Goal: Information Seeking & Learning: Learn about a topic

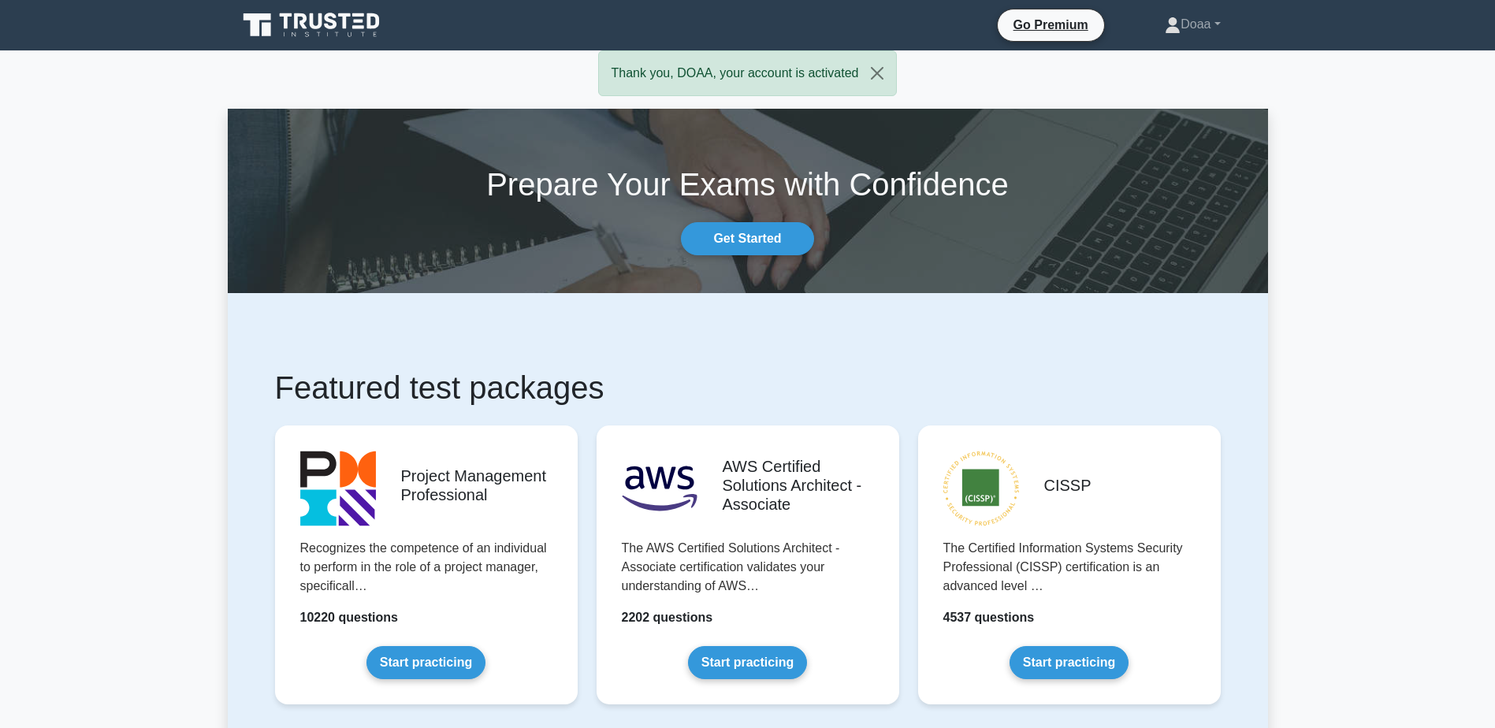
scroll to position [79, 0]
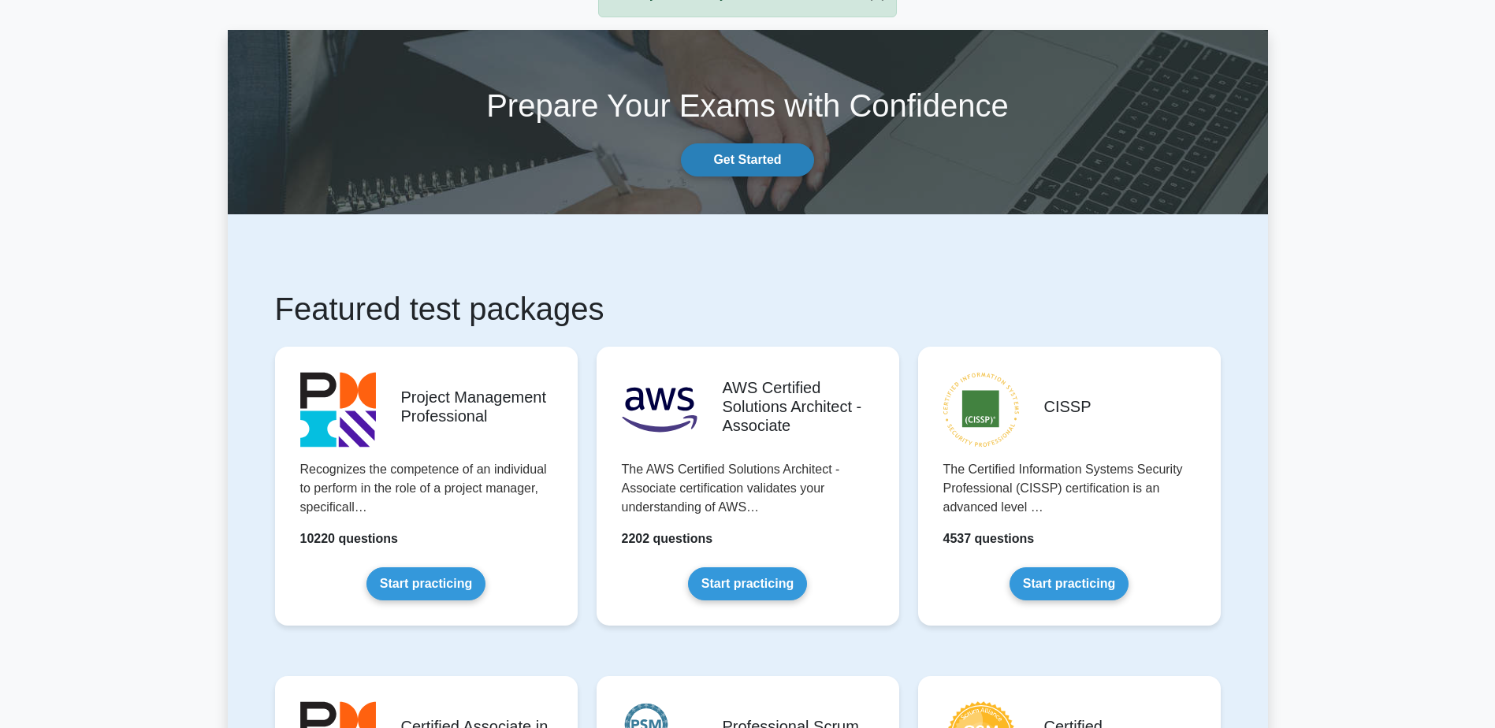
click at [420, 151] on link "Get Started" at bounding box center [747, 159] width 132 height 33
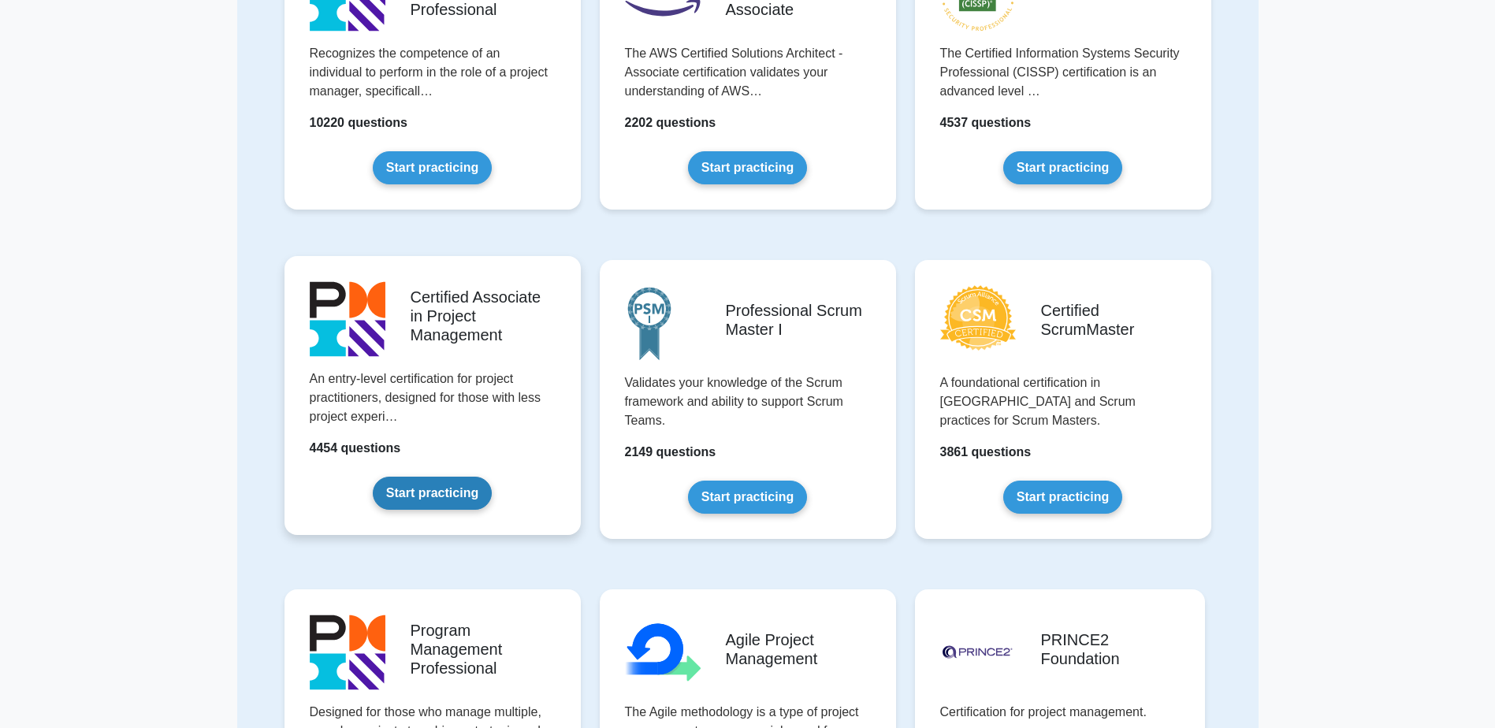
scroll to position [473, 0]
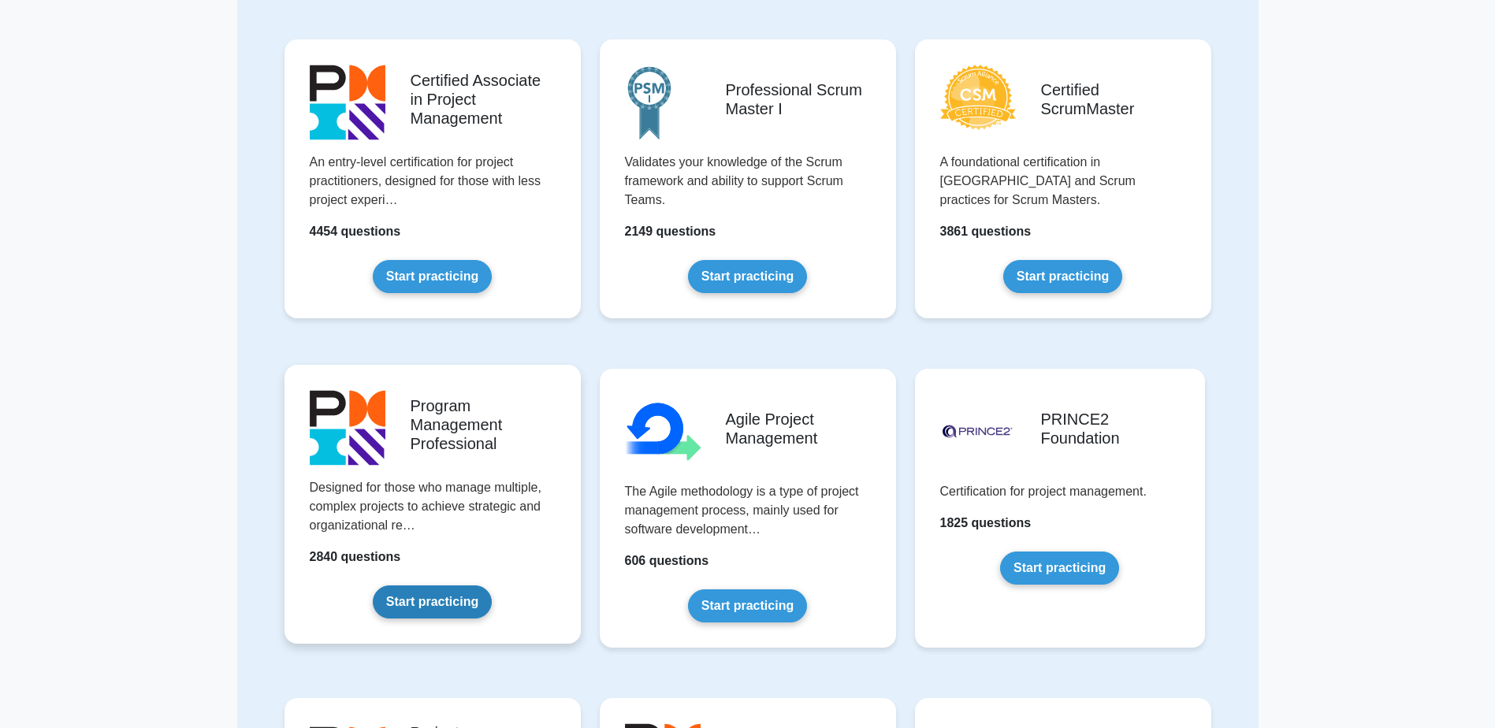
click at [433, 586] on link "Start practicing" at bounding box center [432, 602] width 119 height 33
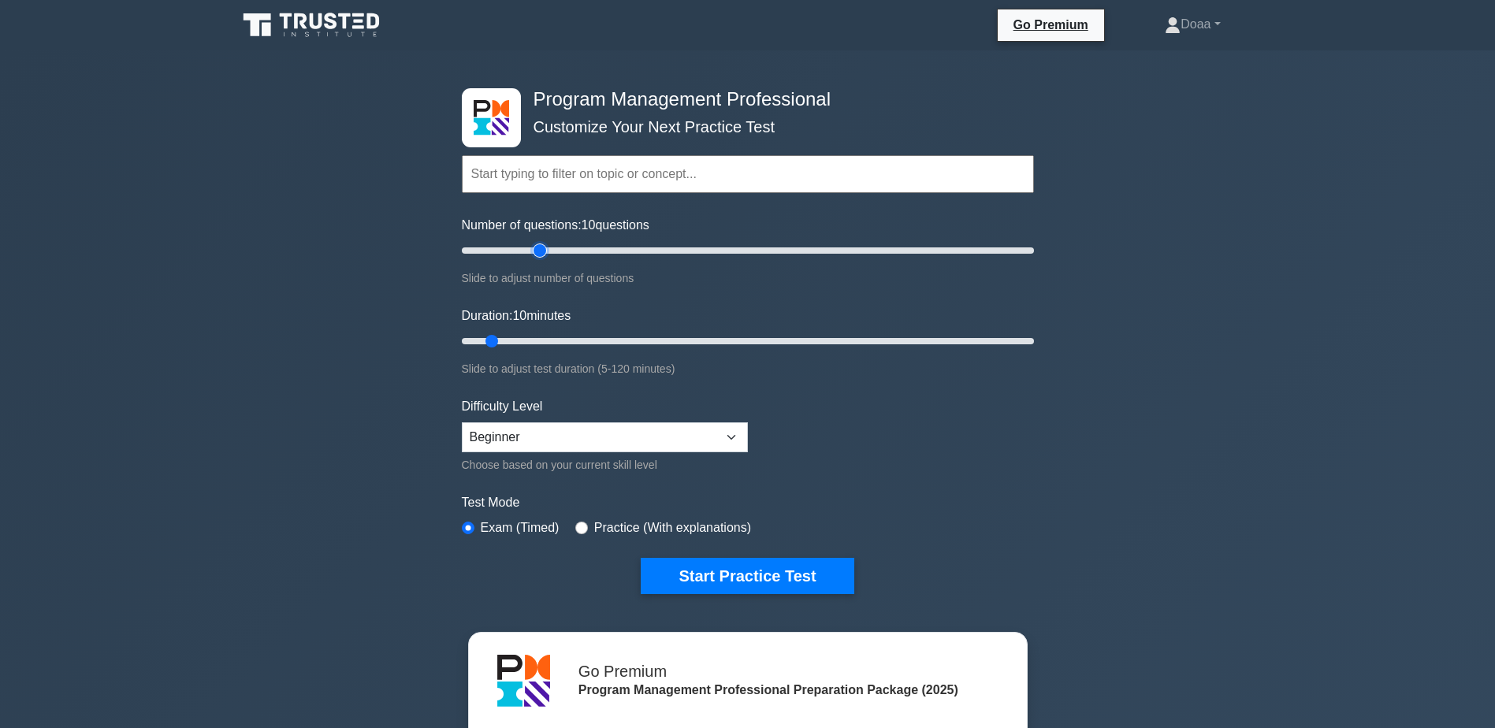
click at [533, 248] on input "Number of questions: 10 questions" at bounding box center [748, 250] width 572 height 19
click at [504, 248] on input "Number of questions: 15 questions" at bounding box center [748, 250] width 572 height 19
click at [519, 248] on input "Number of questions: 15 questions" at bounding box center [748, 250] width 572 height 19
click at [556, 245] on input "Number of questions: 25 questions" at bounding box center [748, 250] width 572 height 19
type input "30"
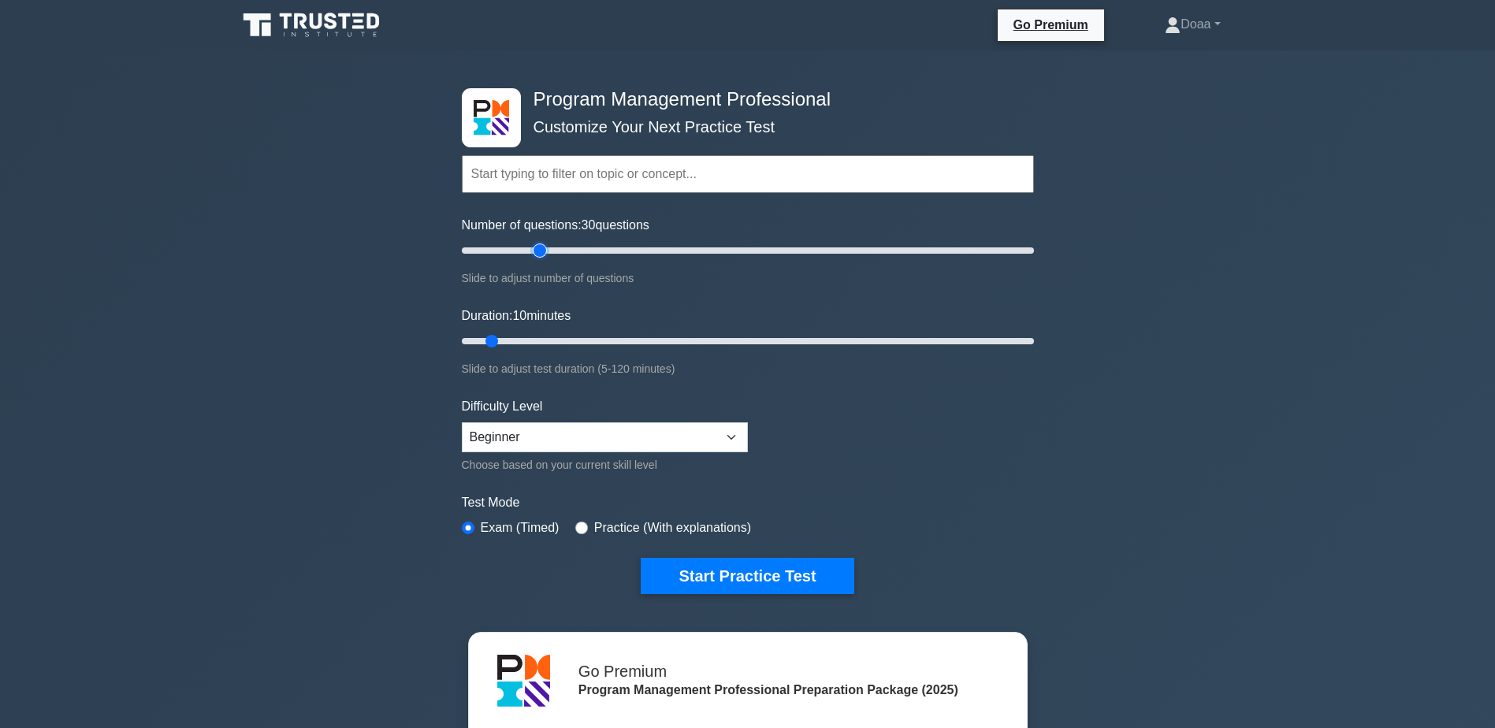
click at [543, 245] on input "Number of questions: 30 questions" at bounding box center [748, 250] width 572 height 19
click at [604, 441] on select "Beginner Intermediate Expert" at bounding box center [605, 437] width 286 height 30
select select "intermediate"
click at [462, 422] on select "Beginner Intermediate Expert" at bounding box center [605, 437] width 286 height 30
click at [555, 337] on input "Duration: 10 minutes" at bounding box center [748, 341] width 572 height 19
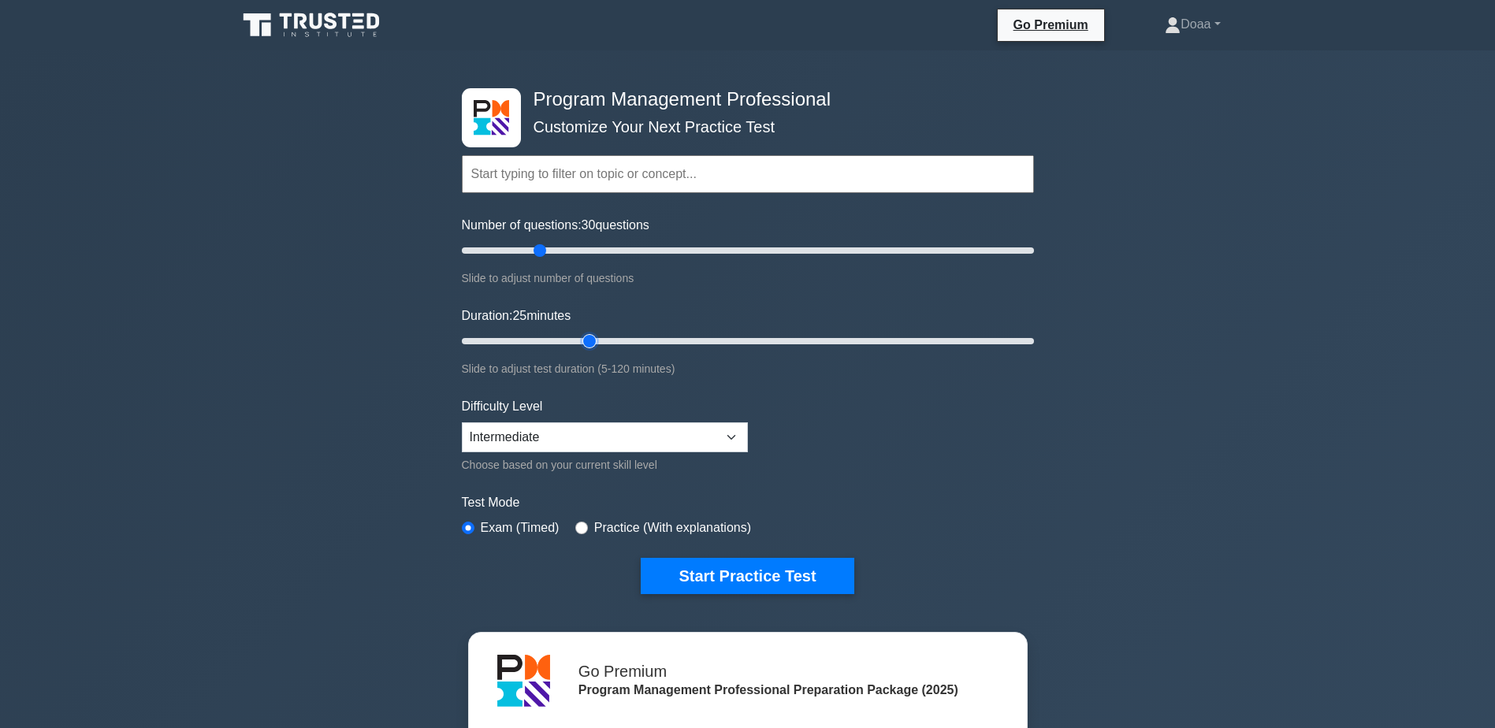
click at [582, 337] on input "Duration: 25 minutes" at bounding box center [748, 341] width 572 height 19
click at [609, 337] on input "Duration: 35 minutes" at bounding box center [748, 341] width 572 height 19
click at [619, 337] on input "Duration: 35 minutes" at bounding box center [748, 341] width 572 height 19
type input "40"
click at [644, 338] on input "Duration: 35 minutes" at bounding box center [748, 341] width 572 height 19
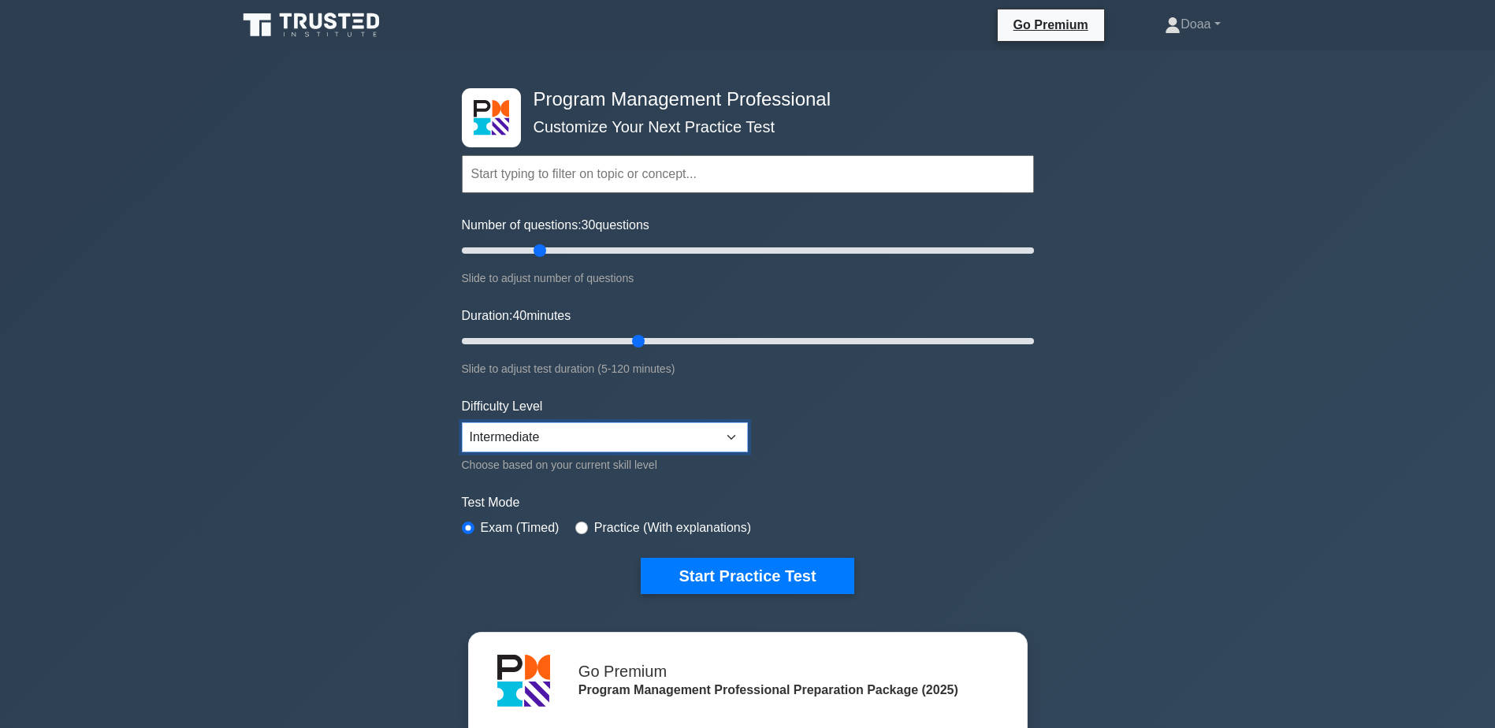
click at [690, 423] on select "Beginner Intermediate Expert" at bounding box center [605, 437] width 286 height 30
click at [893, 433] on form "Topics Introduction to Program Management Program Management Performance Domain…" at bounding box center [748, 350] width 572 height 487
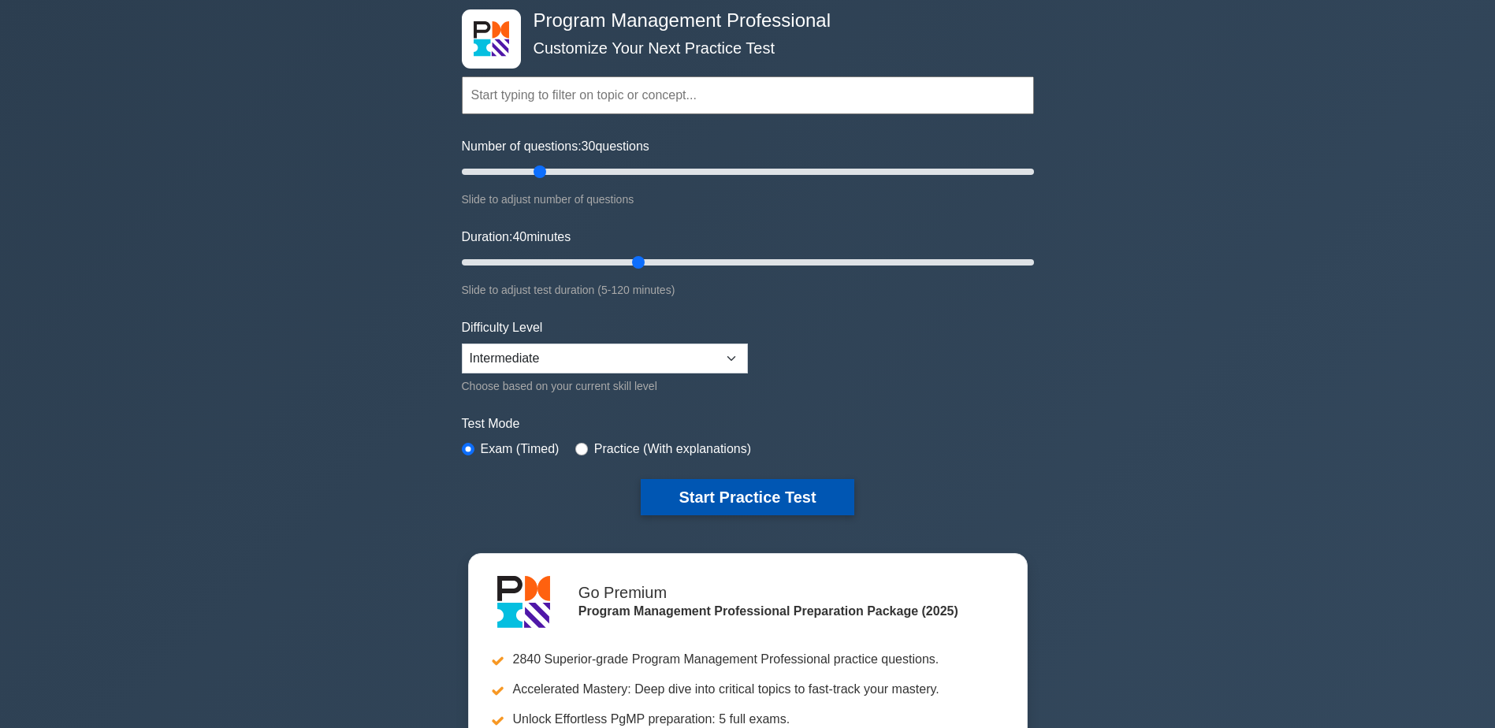
click at [782, 488] on button "Start Practice Test" at bounding box center [747, 497] width 213 height 36
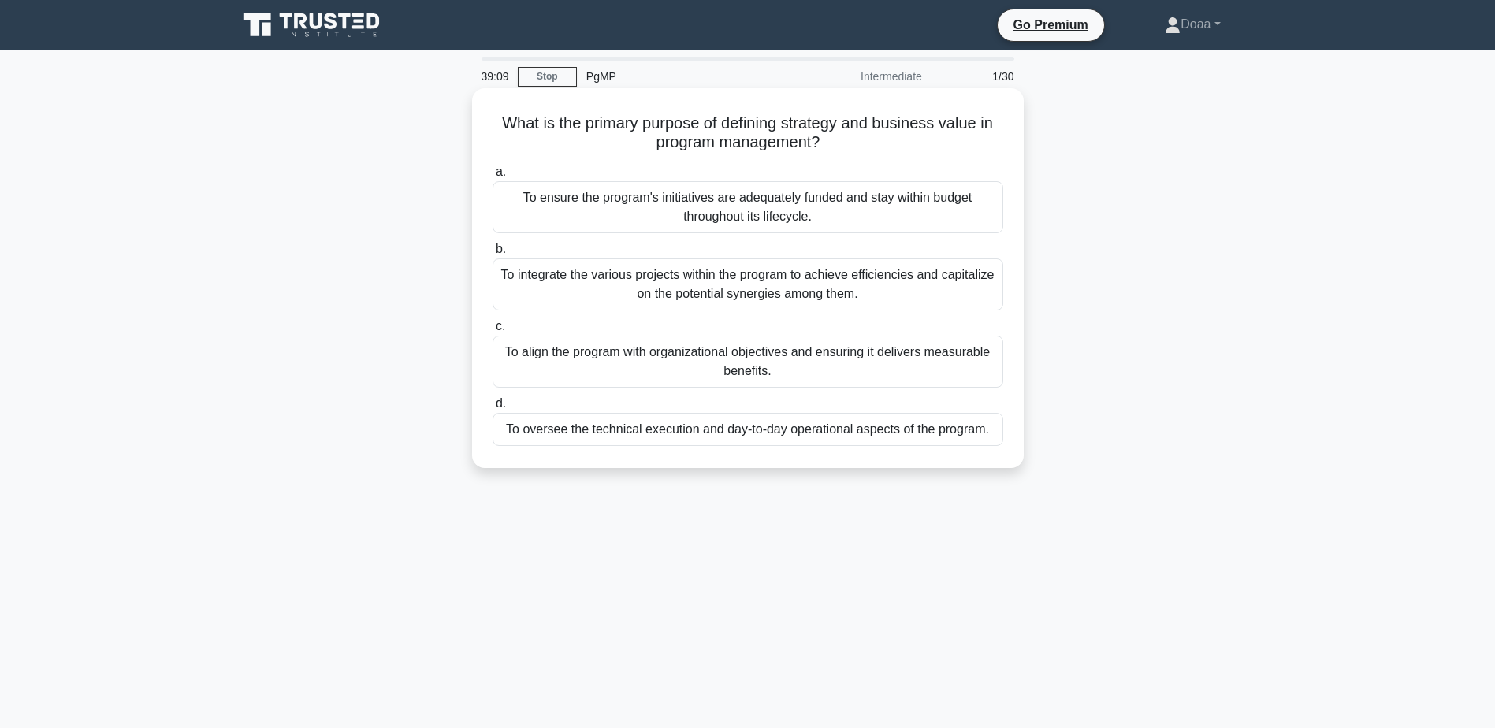
click at [820, 350] on div "To align the program with organizational objectives and ensuring it delivers me…" at bounding box center [748, 362] width 511 height 52
click at [493, 332] on input "c. To align the program with organizational objectives and ensuring it delivers…" at bounding box center [493, 327] width 0 height 10
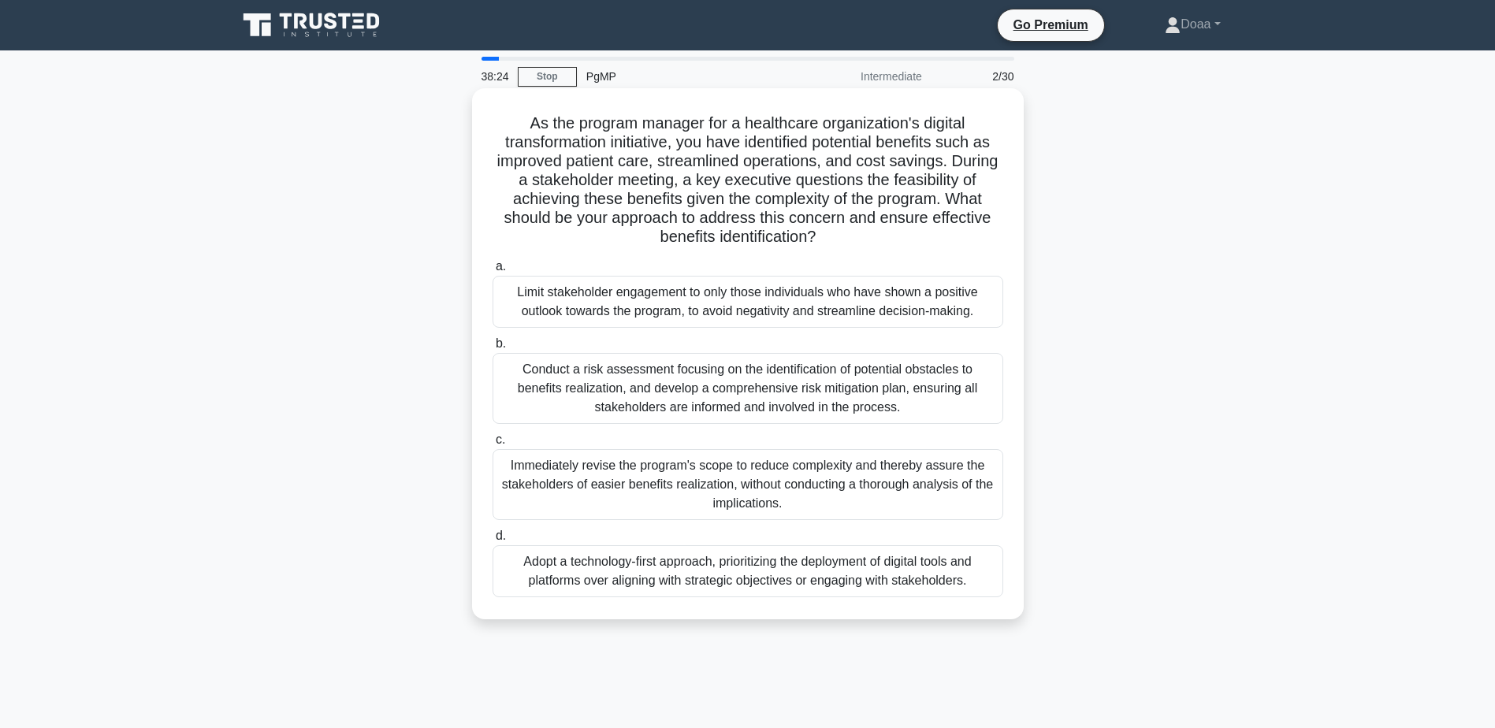
click at [709, 397] on div "Conduct a risk assessment focusing on the identification of potential obstacles…" at bounding box center [748, 388] width 511 height 71
click at [493, 349] on input "b. Conduct a risk assessment focusing on the identification of potential obstac…" at bounding box center [493, 344] width 0 height 10
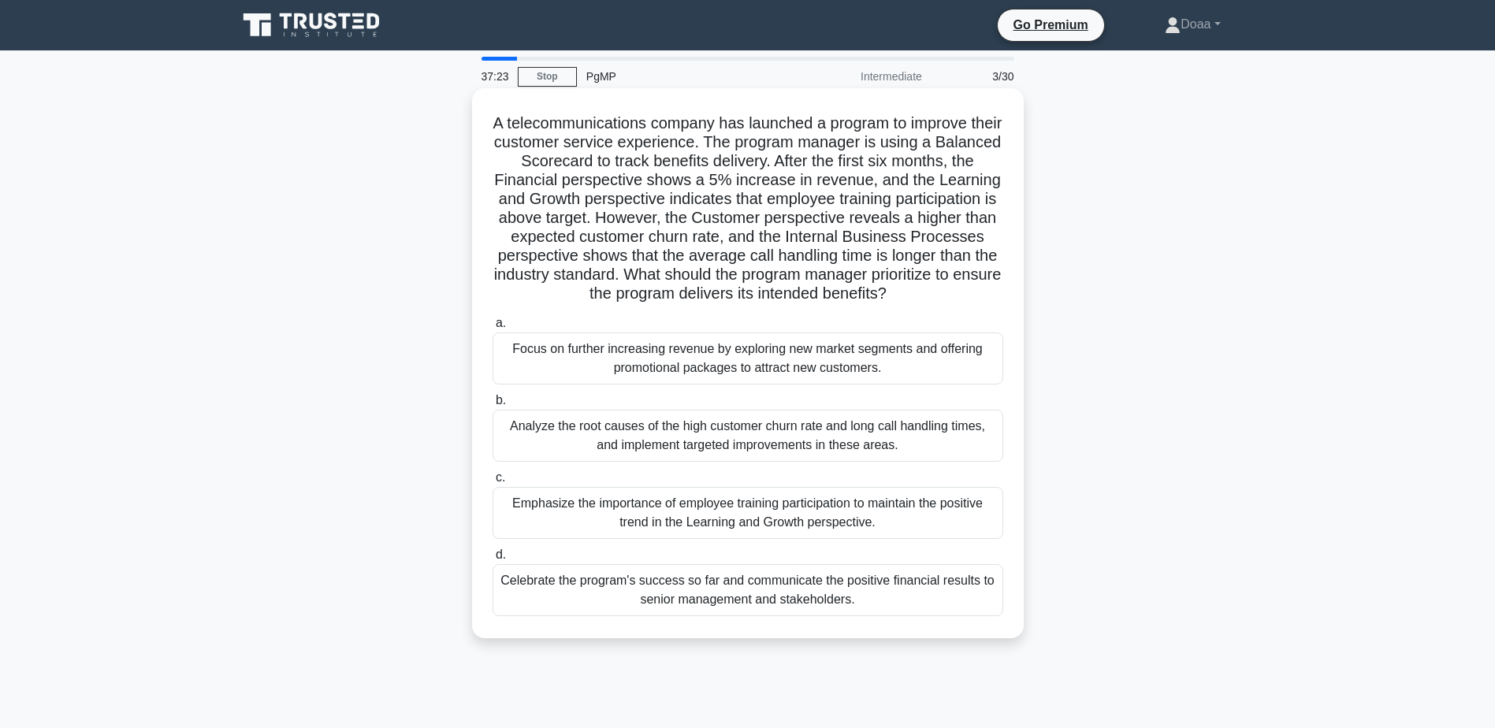
click at [890, 452] on div "Analyze the root causes of the high customer churn rate and long call handling …" at bounding box center [748, 436] width 511 height 52
click at [493, 406] on input "b. Analyze the root causes of the high customer churn rate and long call handli…" at bounding box center [493, 401] width 0 height 10
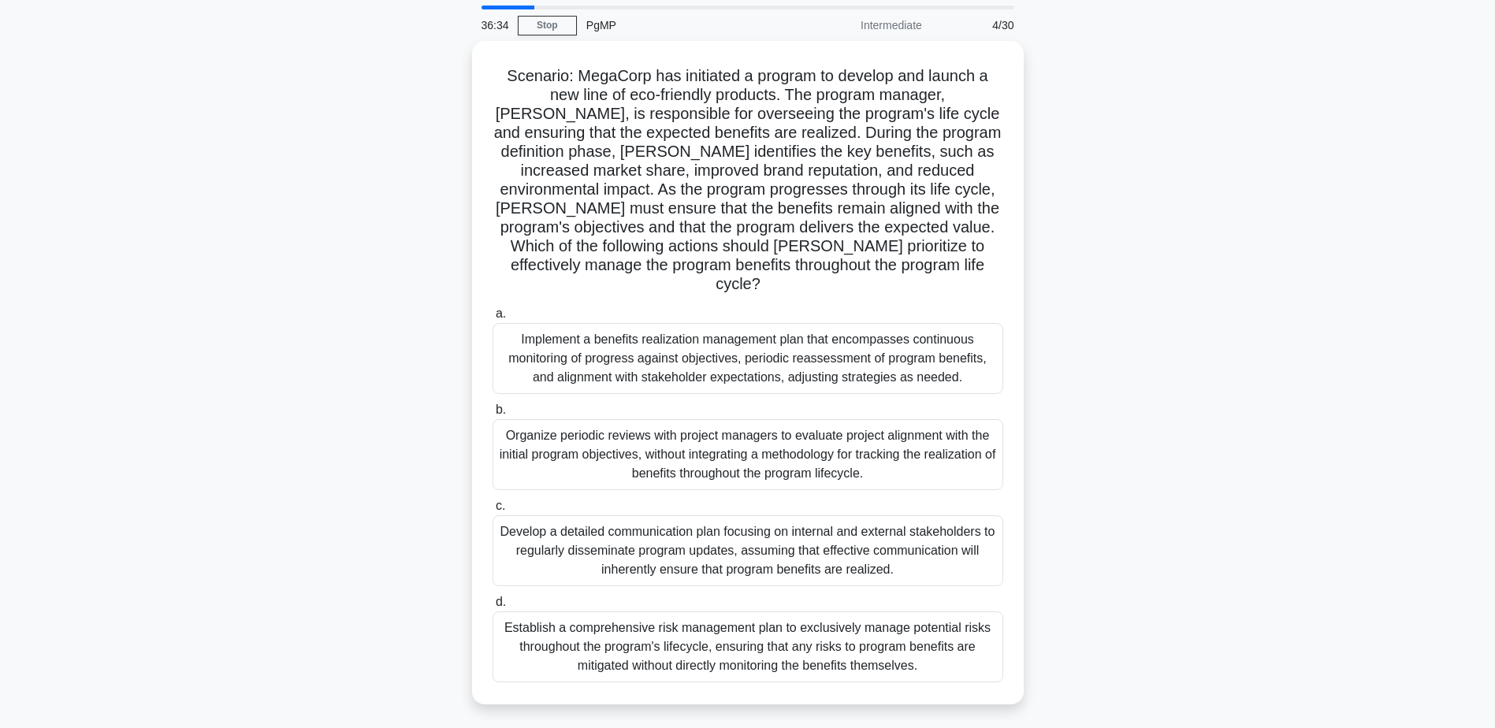
scroll to position [79, 0]
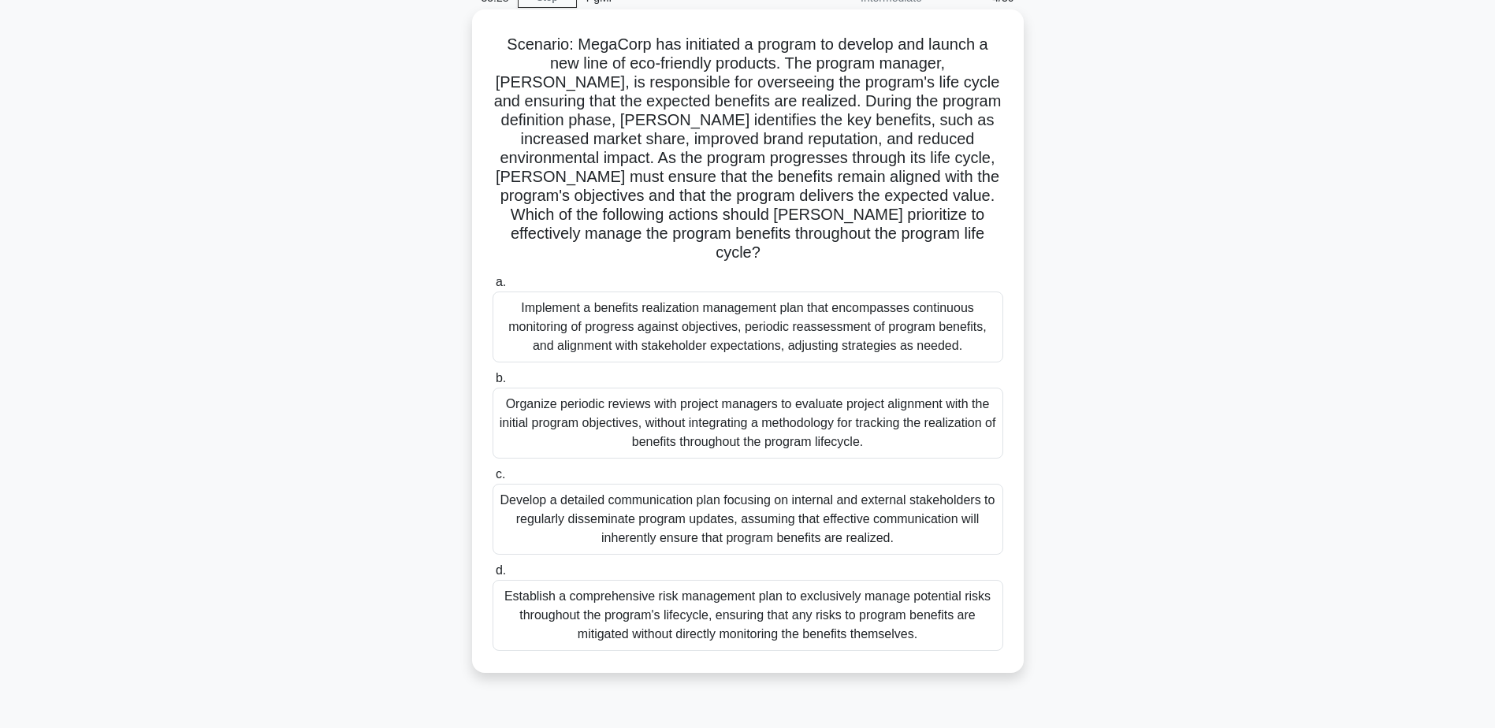
click at [824, 319] on div "Implement a benefits realization management plan that encompasses continuous mo…" at bounding box center [748, 327] width 511 height 71
click at [493, 288] on input "a. Implement a benefits realization management plan that encompasses continuous…" at bounding box center [493, 282] width 0 height 10
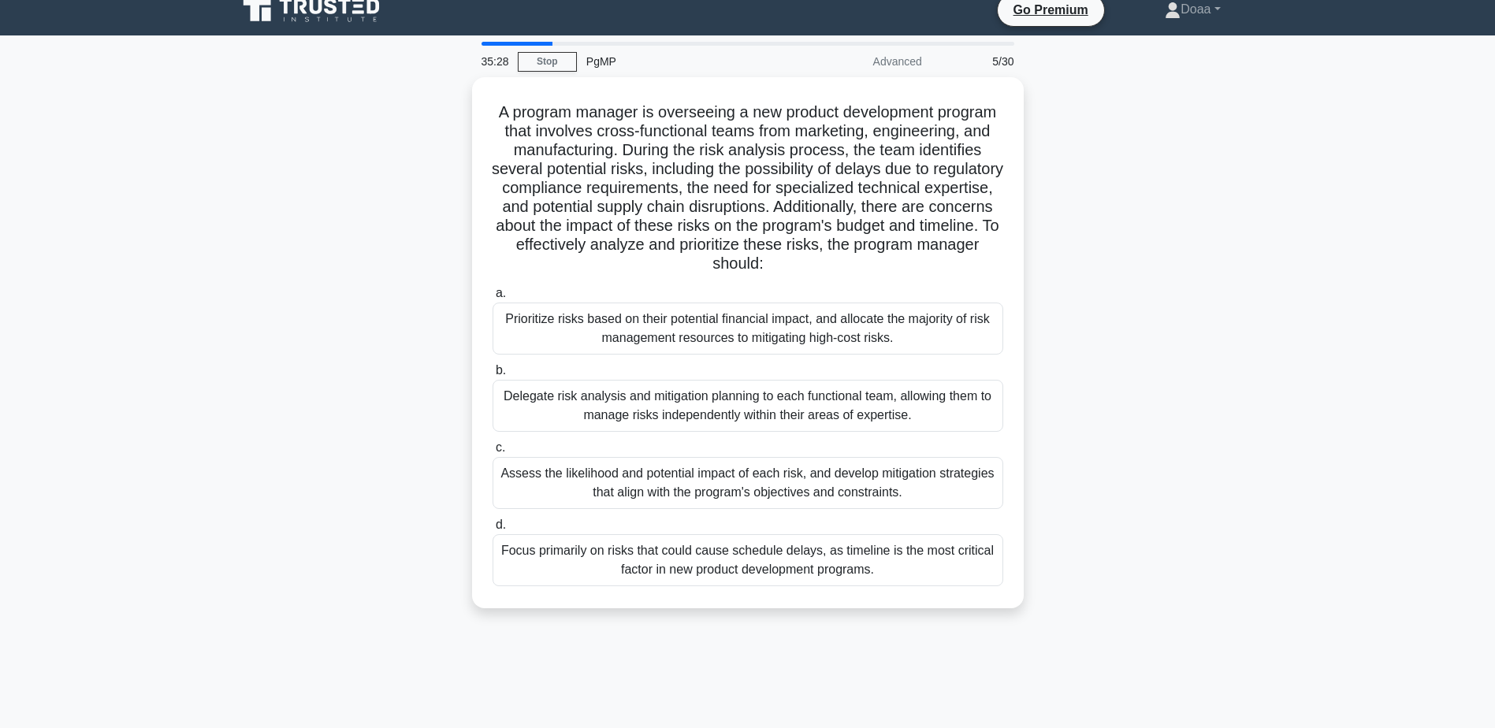
scroll to position [0, 0]
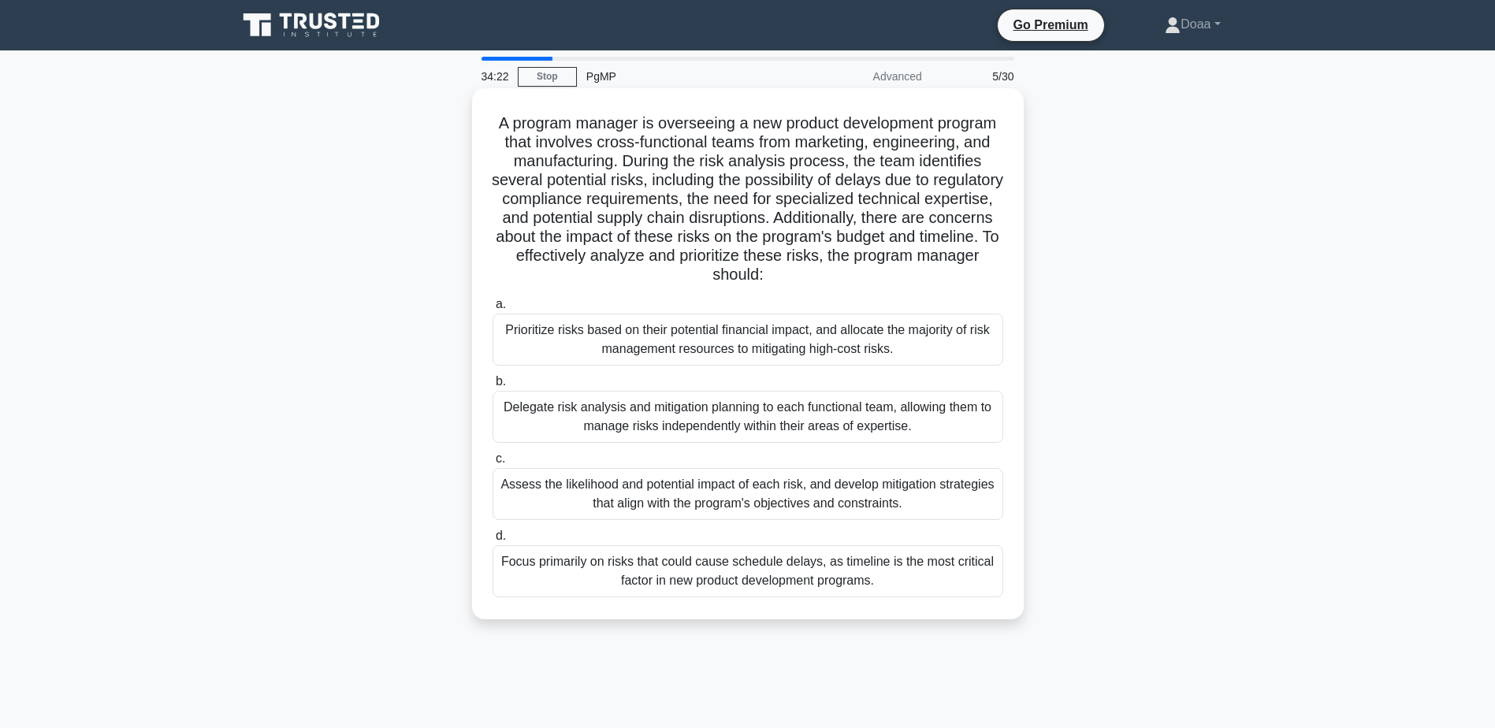
click at [702, 340] on div "Prioritize risks based on their potential financial impact, and allocate the ma…" at bounding box center [748, 340] width 511 height 52
click at [493, 310] on input "a. Prioritize risks based on their potential financial impact, and allocate the…" at bounding box center [493, 304] width 0 height 10
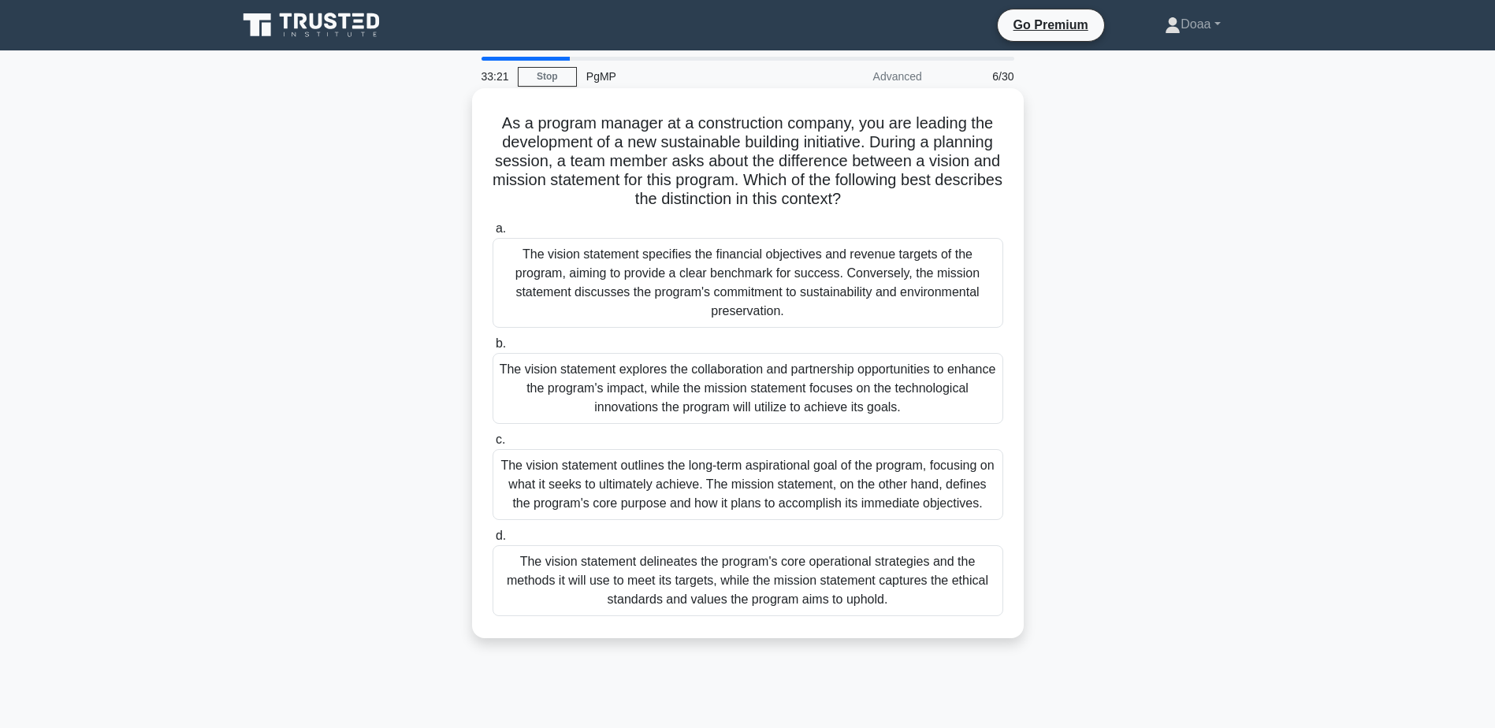
click at [790, 485] on div "The vision statement outlines the long-term aspirational goal of the program, f…" at bounding box center [748, 484] width 511 height 71
click at [493, 445] on input "c. The vision statement outlines the long-term aspirational goal of the program…" at bounding box center [493, 440] width 0 height 10
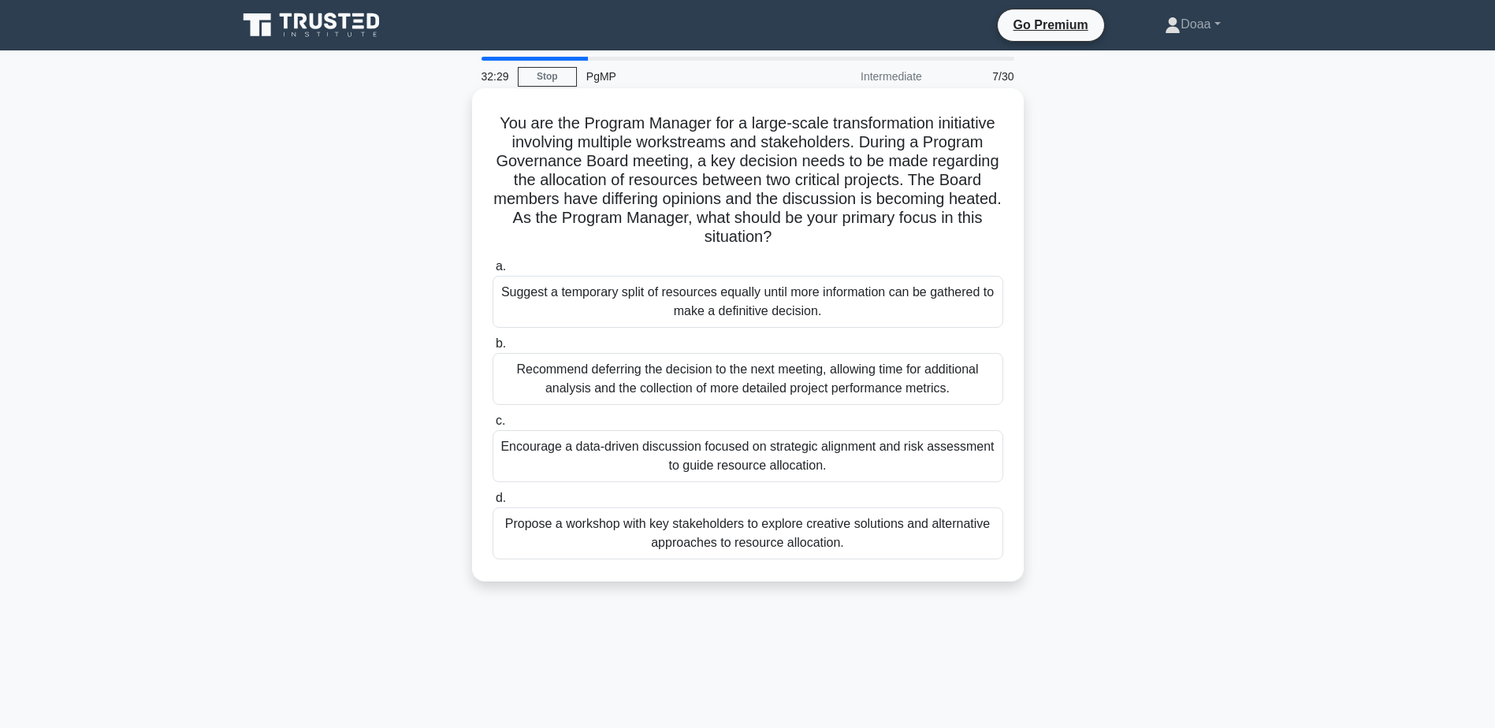
click at [657, 466] on div "Encourage a data-driven discussion focused on strategic alignment and risk asse…" at bounding box center [748, 456] width 511 height 52
click at [493, 426] on input "c. Encourage a data-driven discussion focused on strategic alignment and risk a…" at bounding box center [493, 421] width 0 height 10
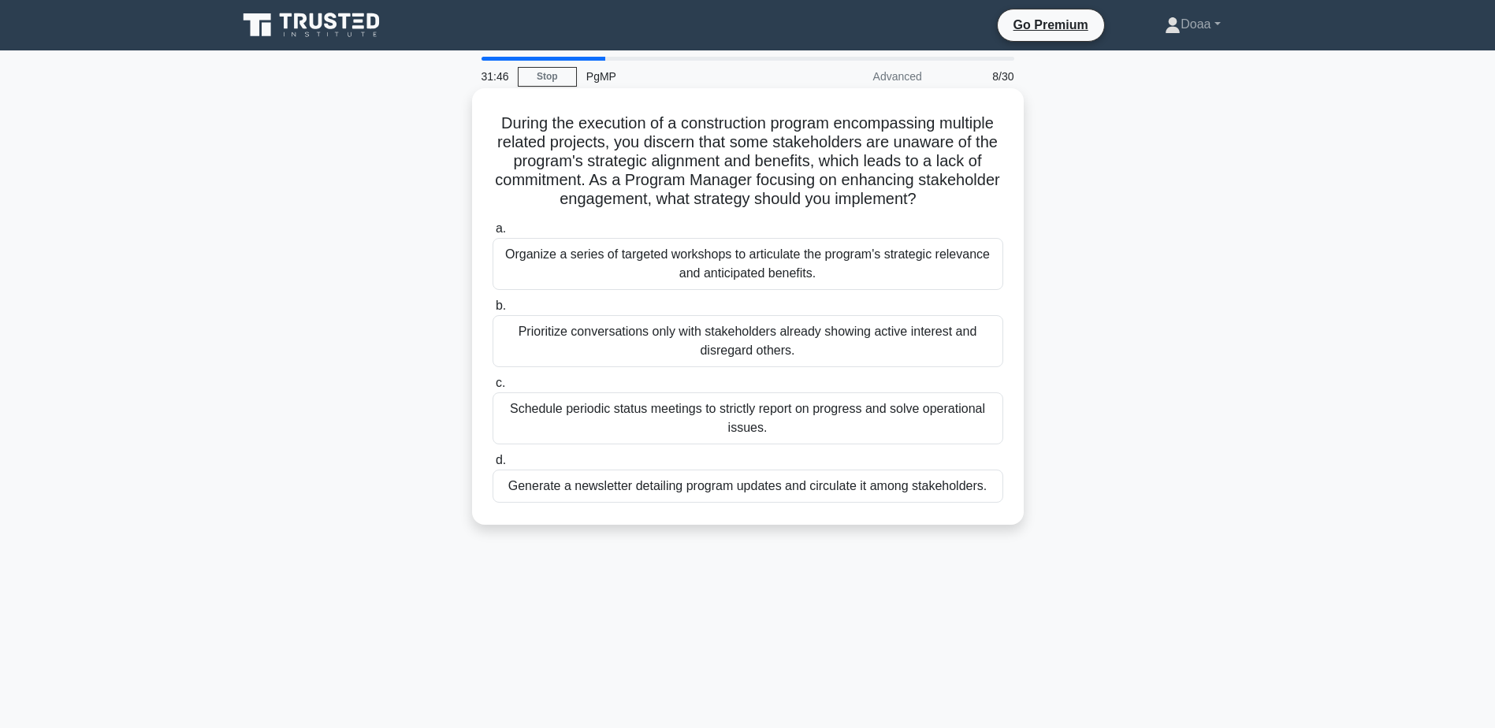
click at [798, 263] on div "Organize a series of targeted workshops to articulate the program's strategic r…" at bounding box center [748, 264] width 511 height 52
click at [493, 234] on input "a. Organize a series of targeted workshops to articulate the program's strategi…" at bounding box center [493, 229] width 0 height 10
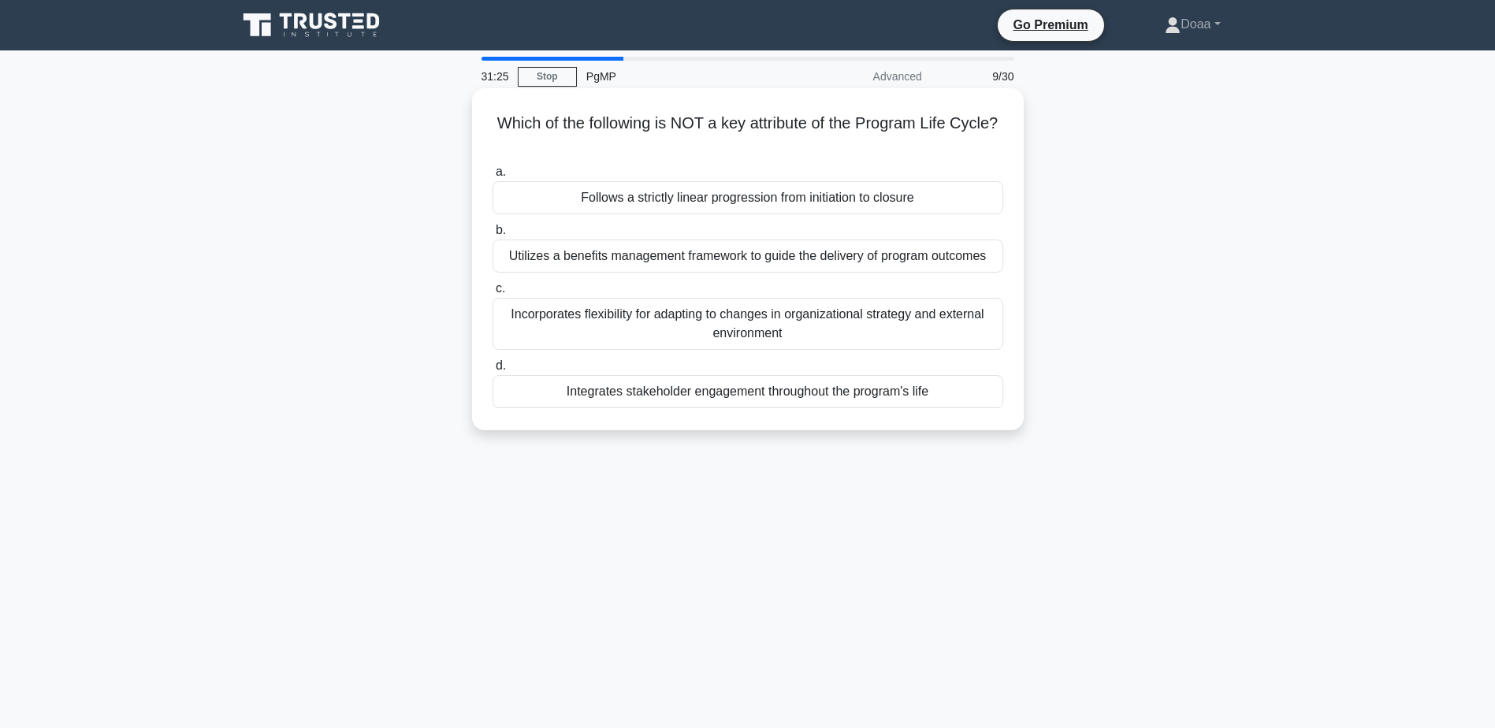
click at [733, 204] on div "Follows a strictly linear progression from initiation to closure" at bounding box center [748, 197] width 511 height 33
click at [493, 177] on input "a. Follows a strictly linear progression from initiation to closure" at bounding box center [493, 172] width 0 height 10
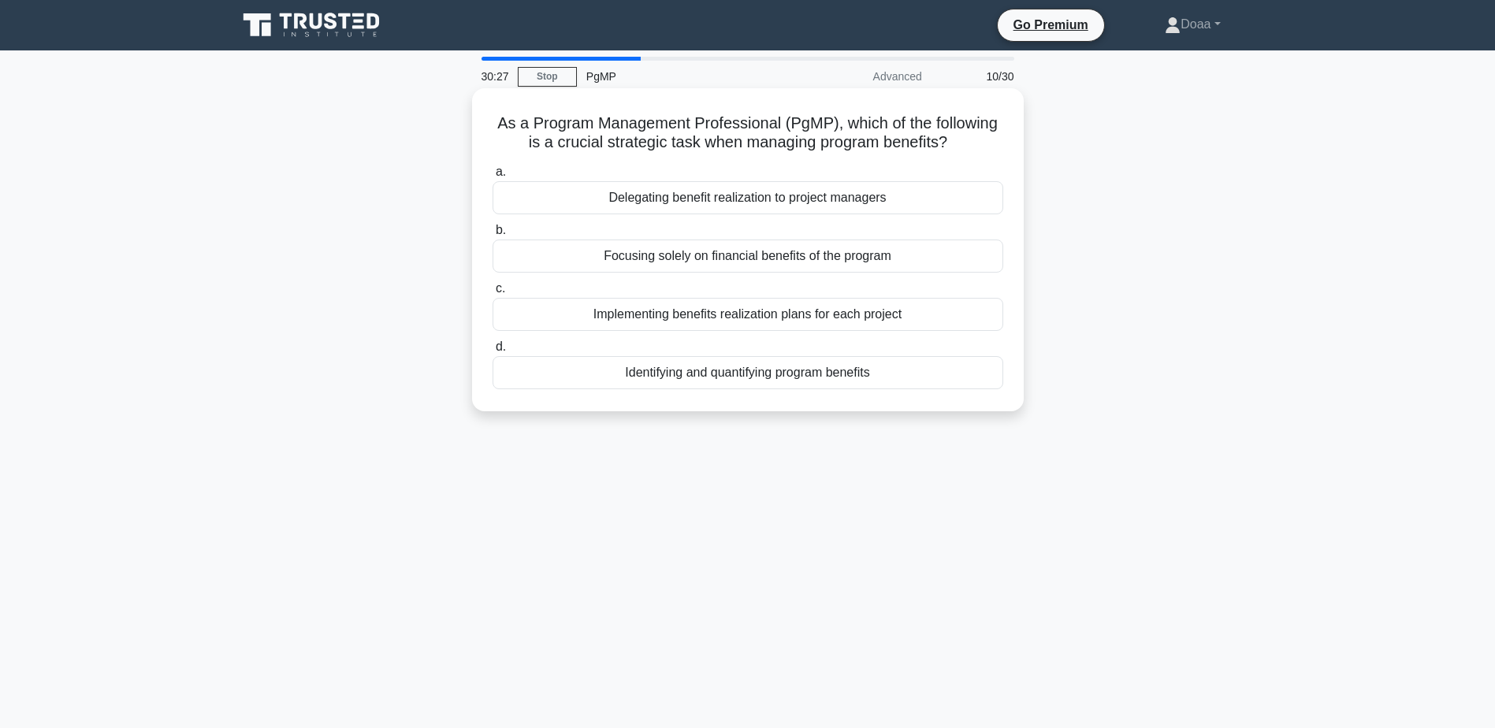
click at [794, 374] on div "Identifying and quantifying program benefits" at bounding box center [748, 372] width 511 height 33
click at [493, 352] on input "d. Identifying and quantifying program benefits" at bounding box center [493, 347] width 0 height 10
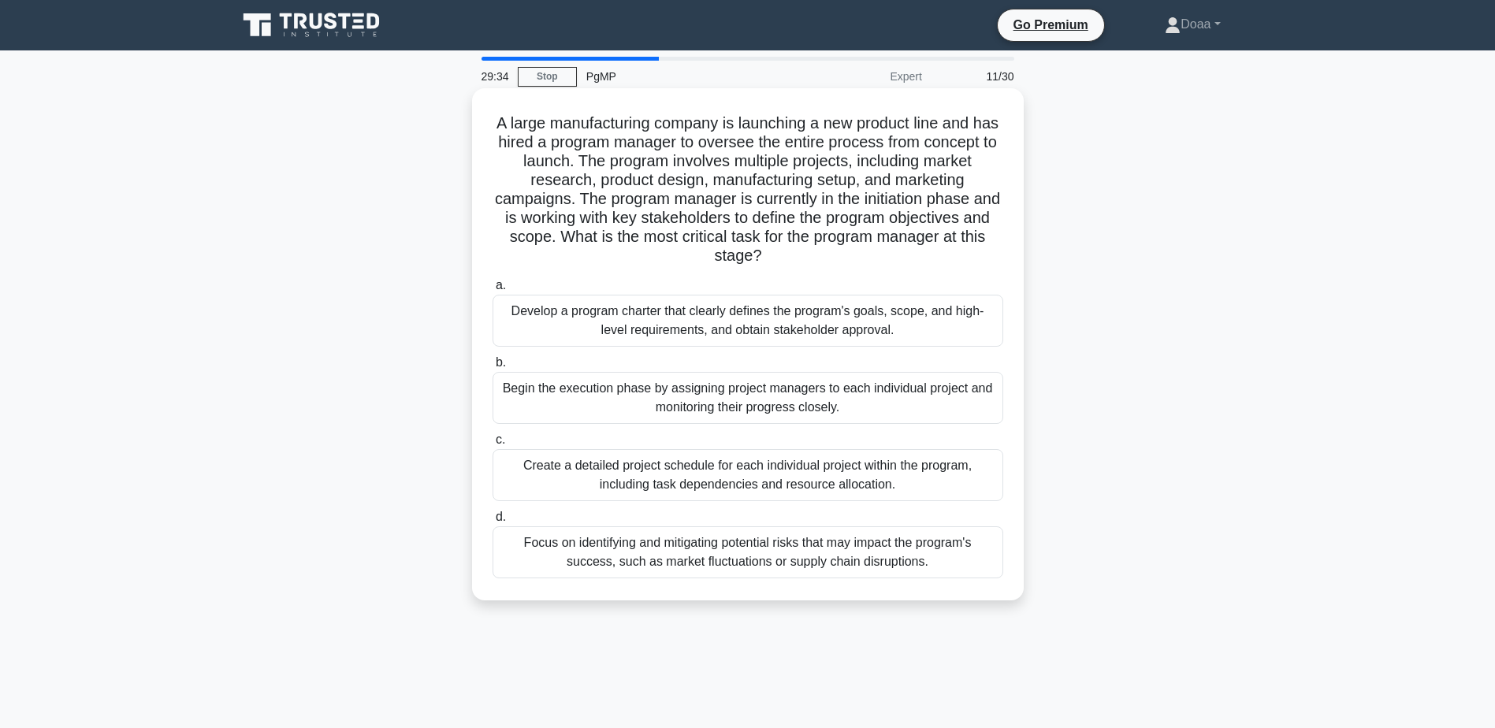
click at [832, 320] on div "Develop a program charter that clearly defines the program's goals, scope, and …" at bounding box center [748, 321] width 511 height 52
click at [493, 291] on input "a. Develop a program charter that clearly defines the program's goals, scope, a…" at bounding box center [493, 286] width 0 height 10
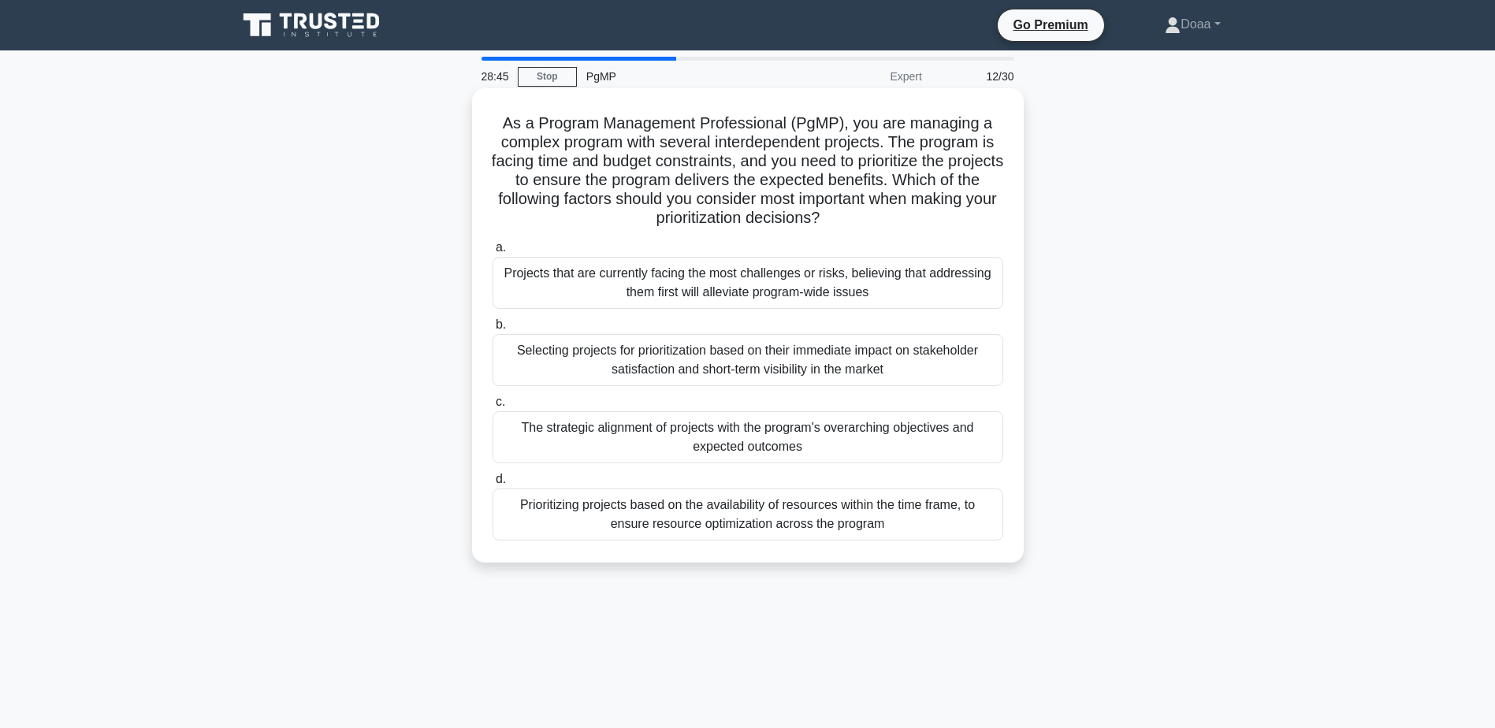
click at [772, 510] on div "Prioritizing projects based on the availability of resources within the time fr…" at bounding box center [748, 515] width 511 height 52
click at [493, 485] on input "d. Prioritizing projects based on the availability of resources within the time…" at bounding box center [493, 479] width 0 height 10
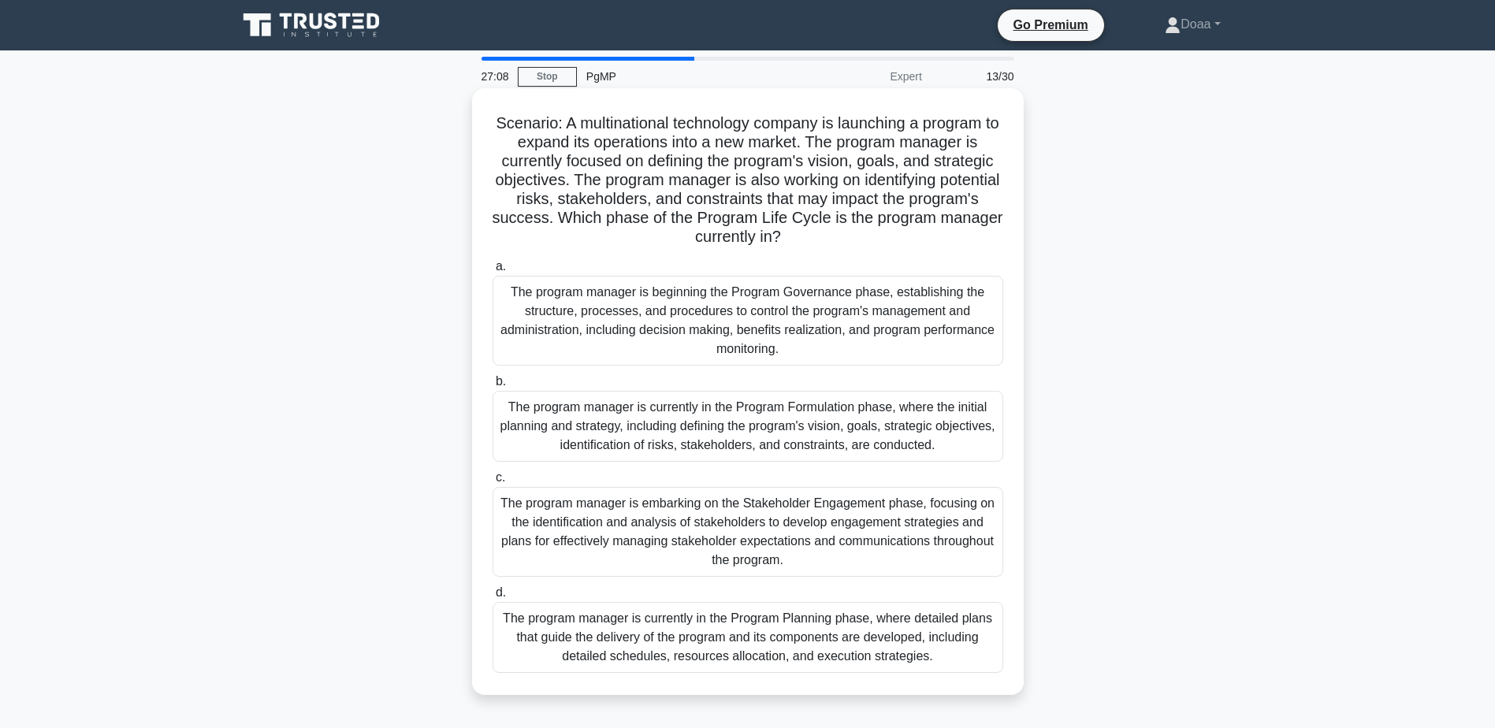
click at [829, 428] on div "The program manager is currently in the Program Formulation phase, where the in…" at bounding box center [748, 426] width 511 height 71
click at [493, 387] on input "b. The program manager is currently in the Program Formulation phase, where the…" at bounding box center [493, 382] width 0 height 10
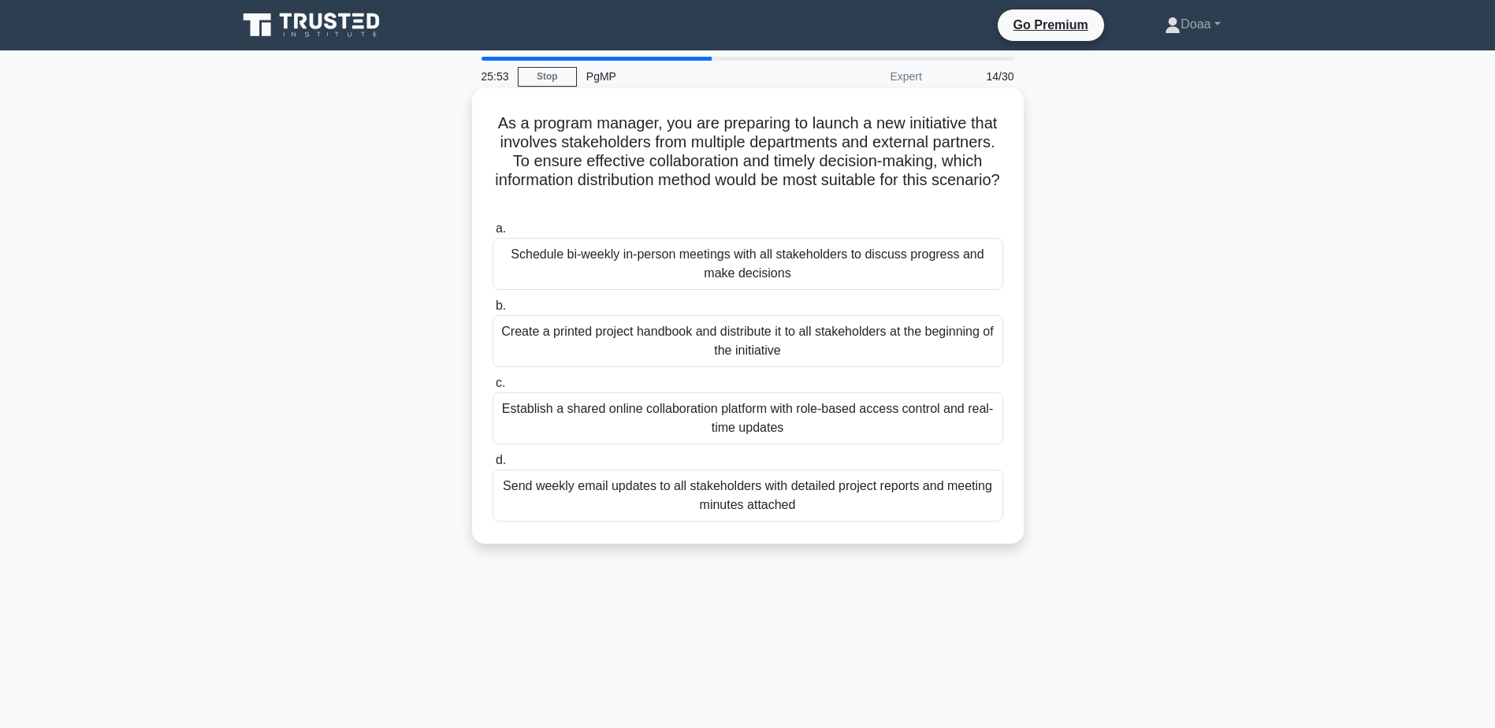
click at [832, 430] on div "Establish a shared online collaboration platform with role-based access control…" at bounding box center [748, 418] width 511 height 52
click at [493, 389] on input "c. Establish a shared online collaboration platform with role-based access cont…" at bounding box center [493, 383] width 0 height 10
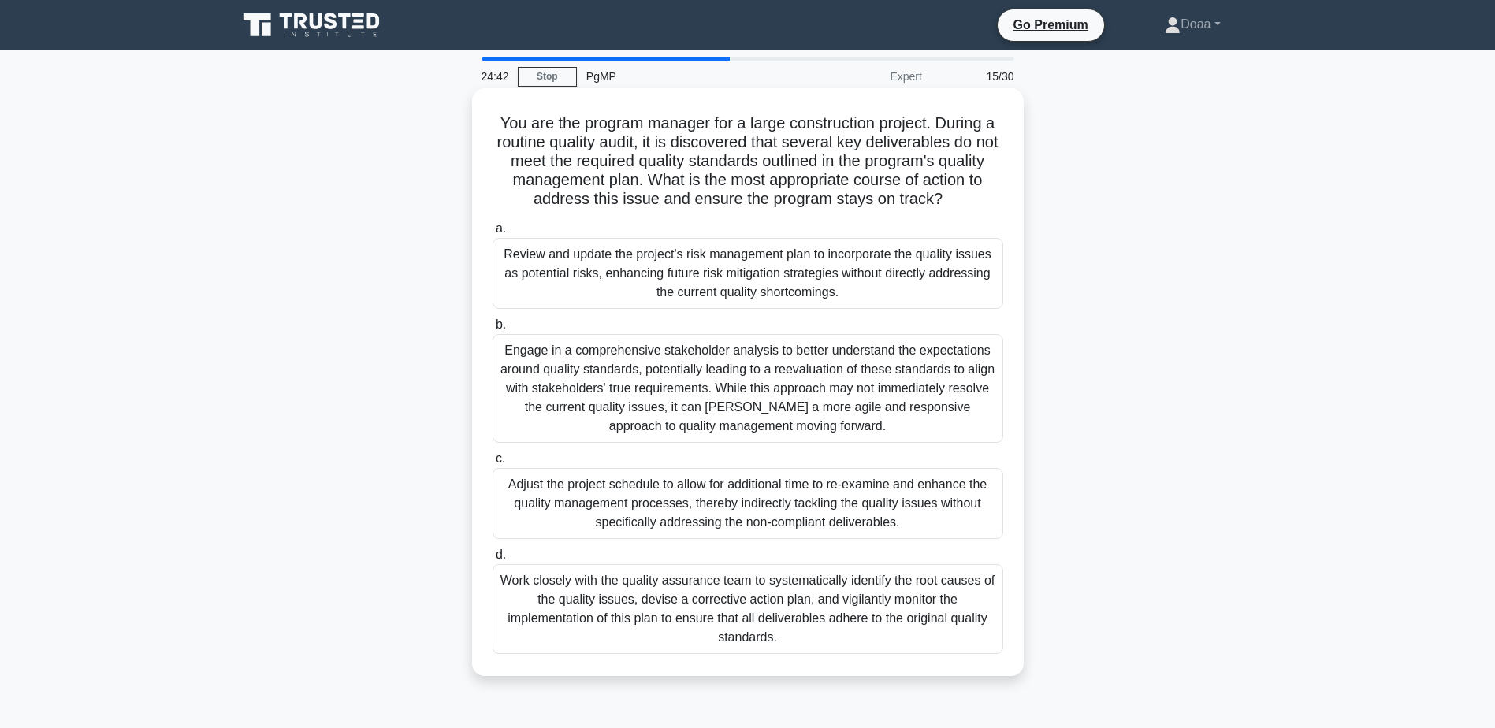
click at [728, 619] on div "Work closely with the quality assurance team to systematically identify the roo…" at bounding box center [748, 609] width 511 height 90
click at [493, 560] on input "d. Work closely with the quality assurance team to systematically identify the …" at bounding box center [493, 555] width 0 height 10
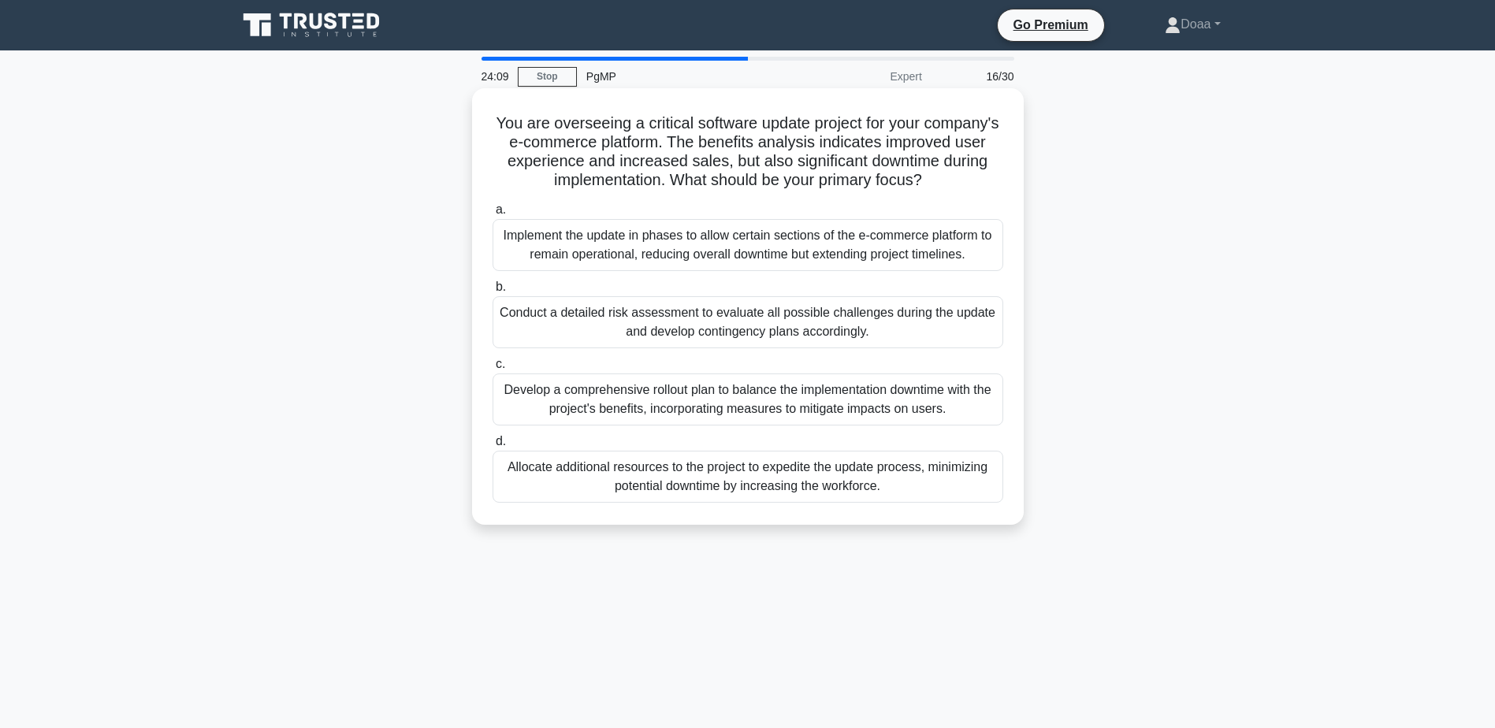
click at [792, 423] on div "Develop a comprehensive rollout plan to balance the implementation downtime wit…" at bounding box center [748, 400] width 511 height 52
click at [493, 370] on input "c. Develop a comprehensive rollout plan to balance the implementation downtime …" at bounding box center [493, 364] width 0 height 10
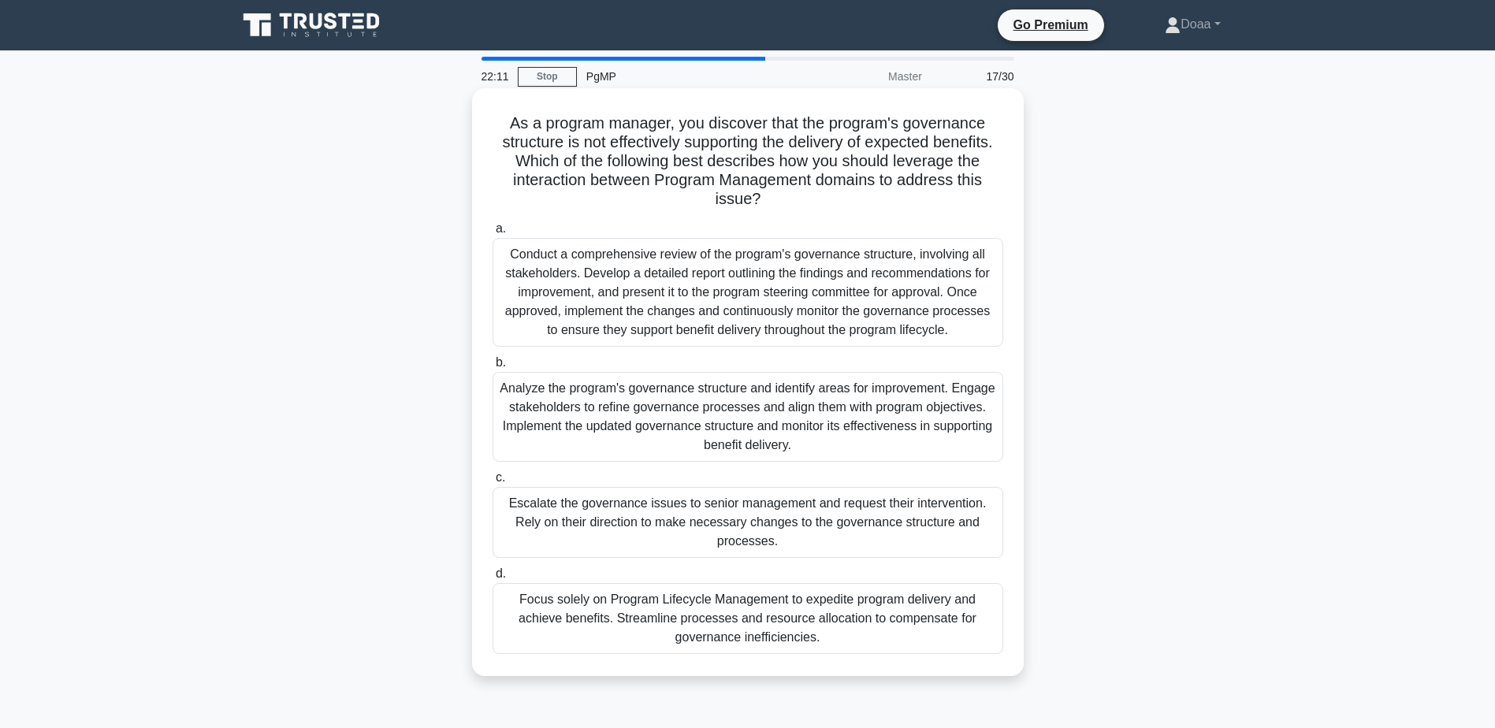
click at [885, 281] on div "Conduct a comprehensive review of the program's governance structure, involving…" at bounding box center [748, 292] width 511 height 109
click at [493, 234] on input "a. Conduct a comprehensive review of the program's governance structure, involv…" at bounding box center [493, 229] width 0 height 10
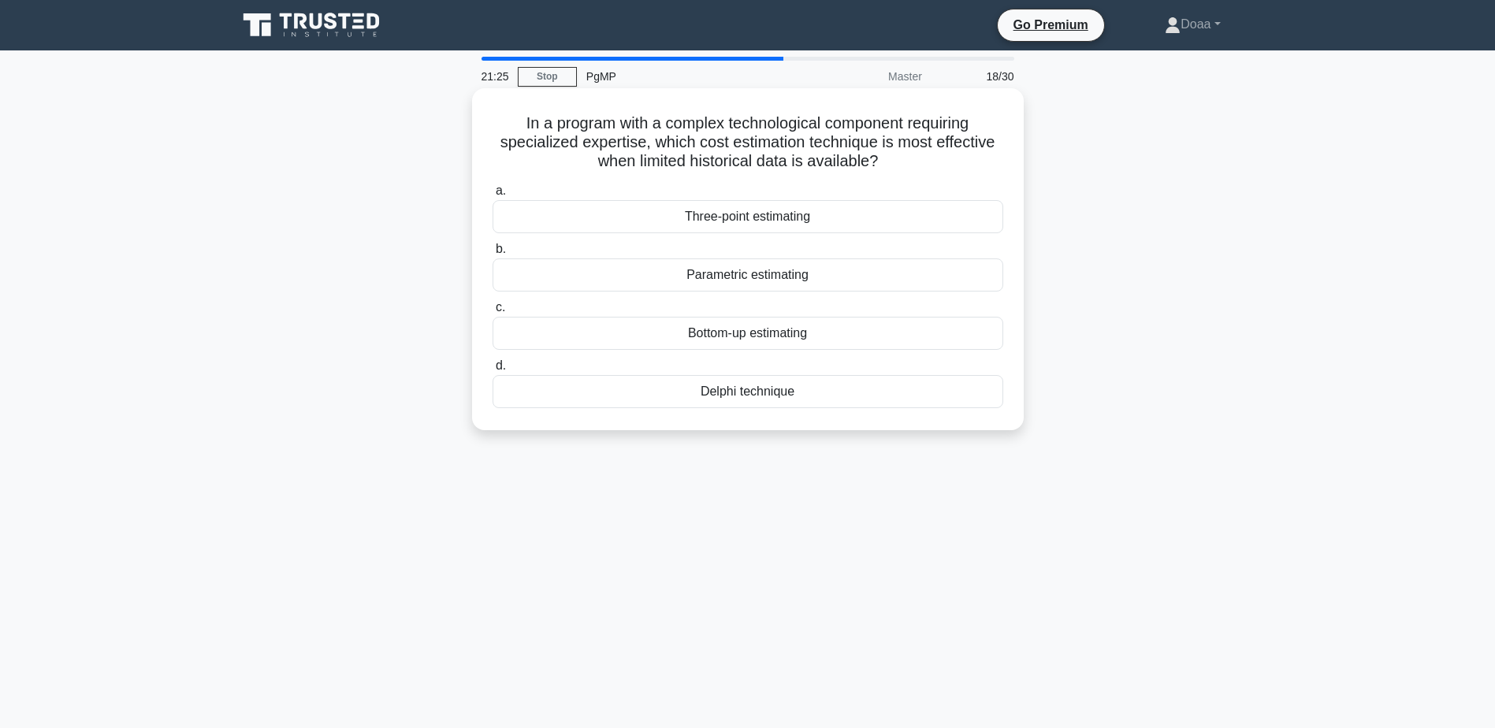
click at [828, 387] on div "Delphi technique" at bounding box center [748, 391] width 511 height 33
click at [493, 371] on input "d. Delphi technique" at bounding box center [493, 366] width 0 height 10
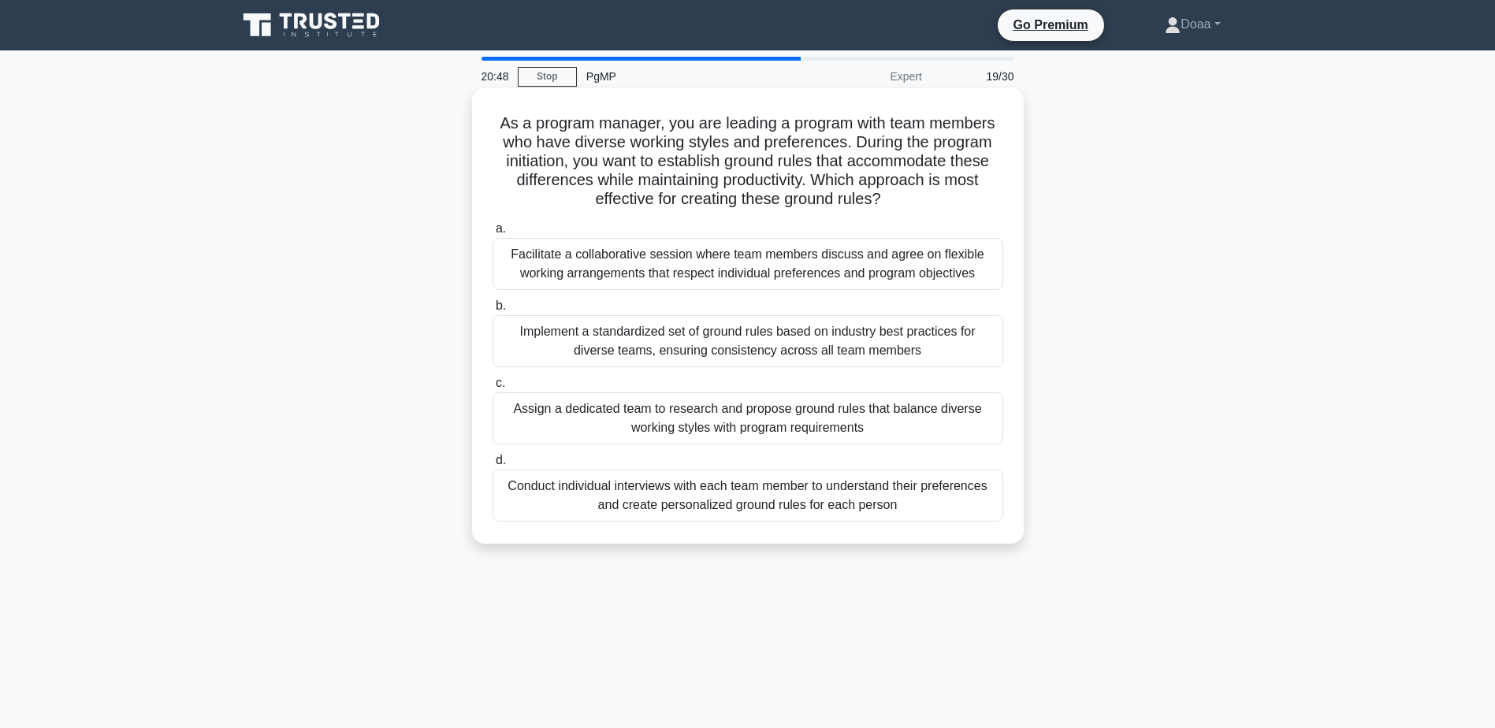
click at [710, 255] on div "Facilitate a collaborative session where team members discuss and agree on flex…" at bounding box center [748, 264] width 511 height 52
click at [493, 234] on input "a. Facilitate a collaborative session where team members discuss and agree on f…" at bounding box center [493, 229] width 0 height 10
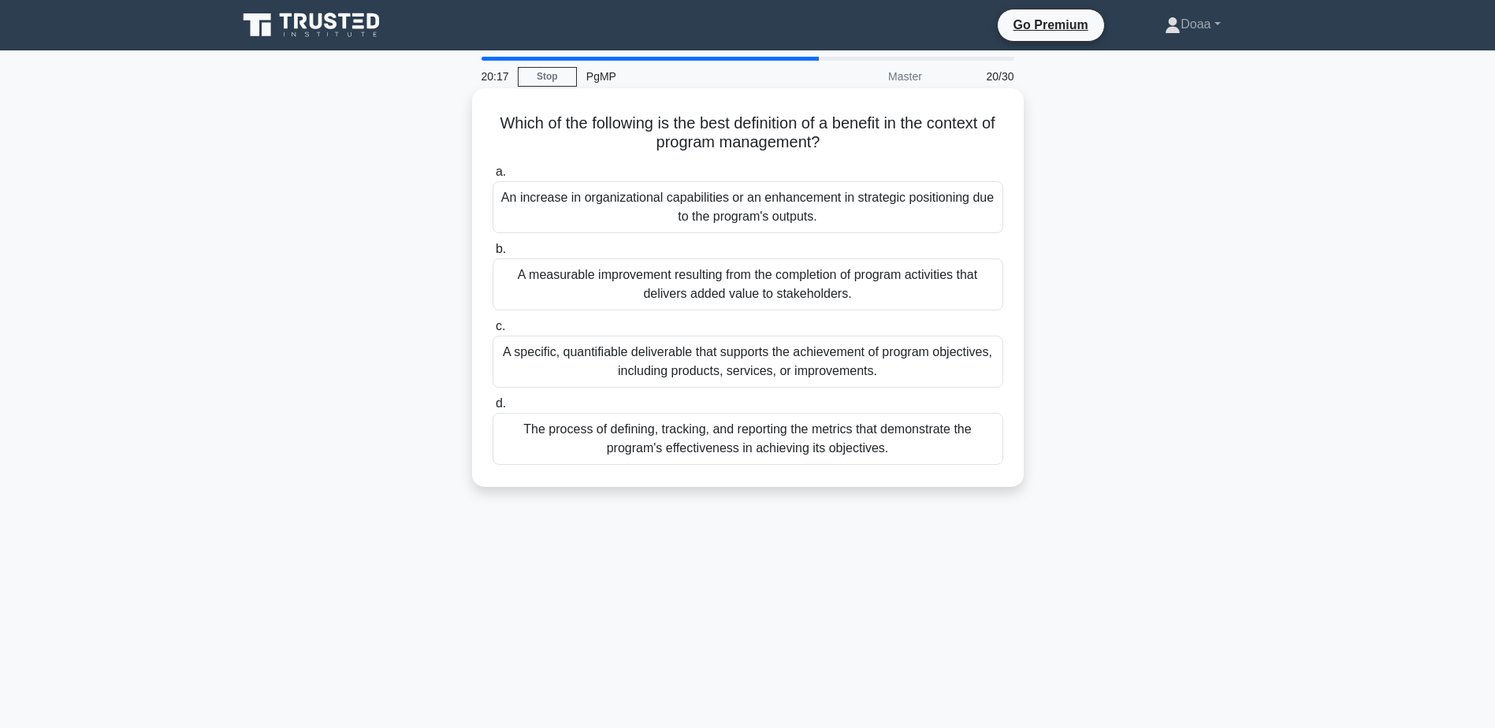
click at [708, 292] on div "A measurable improvement resulting from the completion of program activities th…" at bounding box center [748, 285] width 511 height 52
click at [493, 255] on input "b. A measurable improvement resulting from the completion of program activities…" at bounding box center [493, 249] width 0 height 10
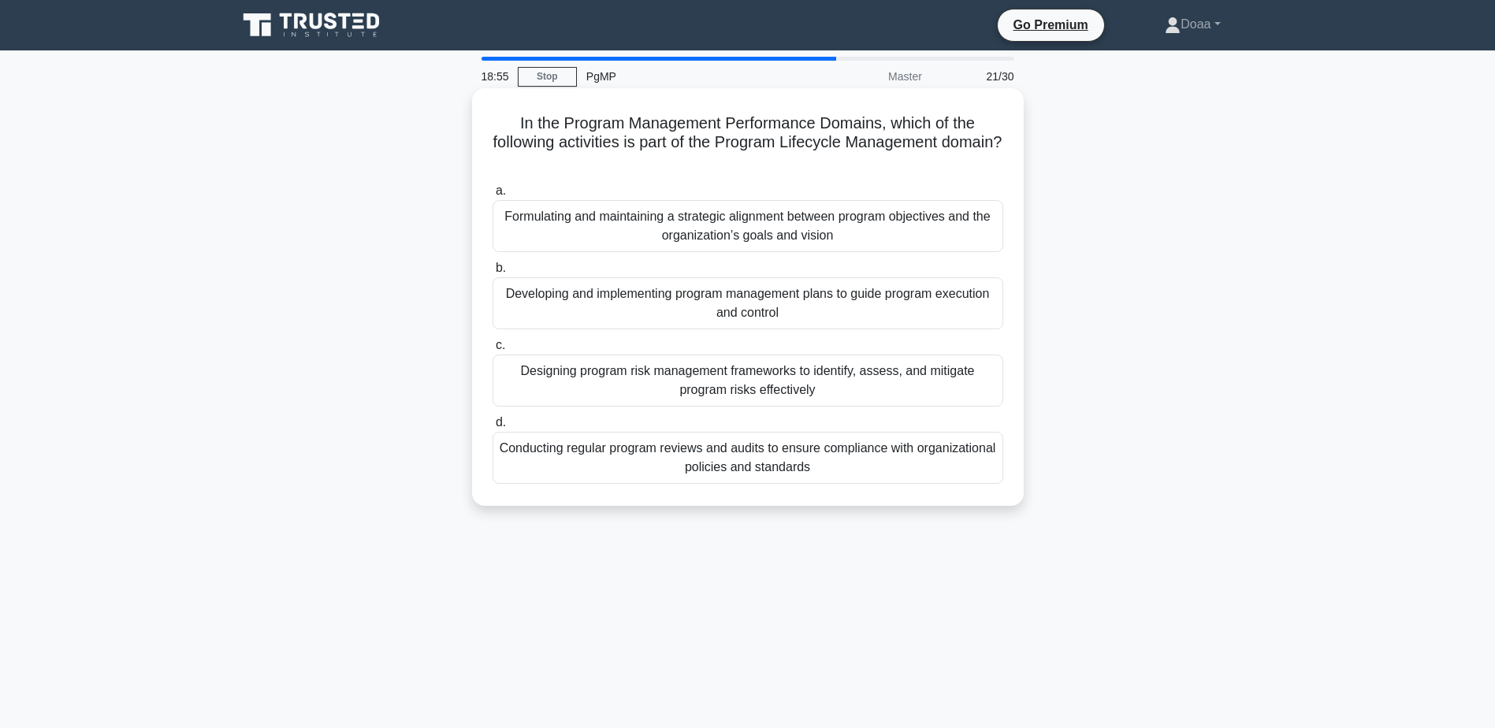
click at [882, 306] on div "Developing and implementing program management plans to guide program execution…" at bounding box center [748, 303] width 511 height 52
click at [493, 273] on input "b. Developing and implementing program management plans to guide program execut…" at bounding box center [493, 268] width 0 height 10
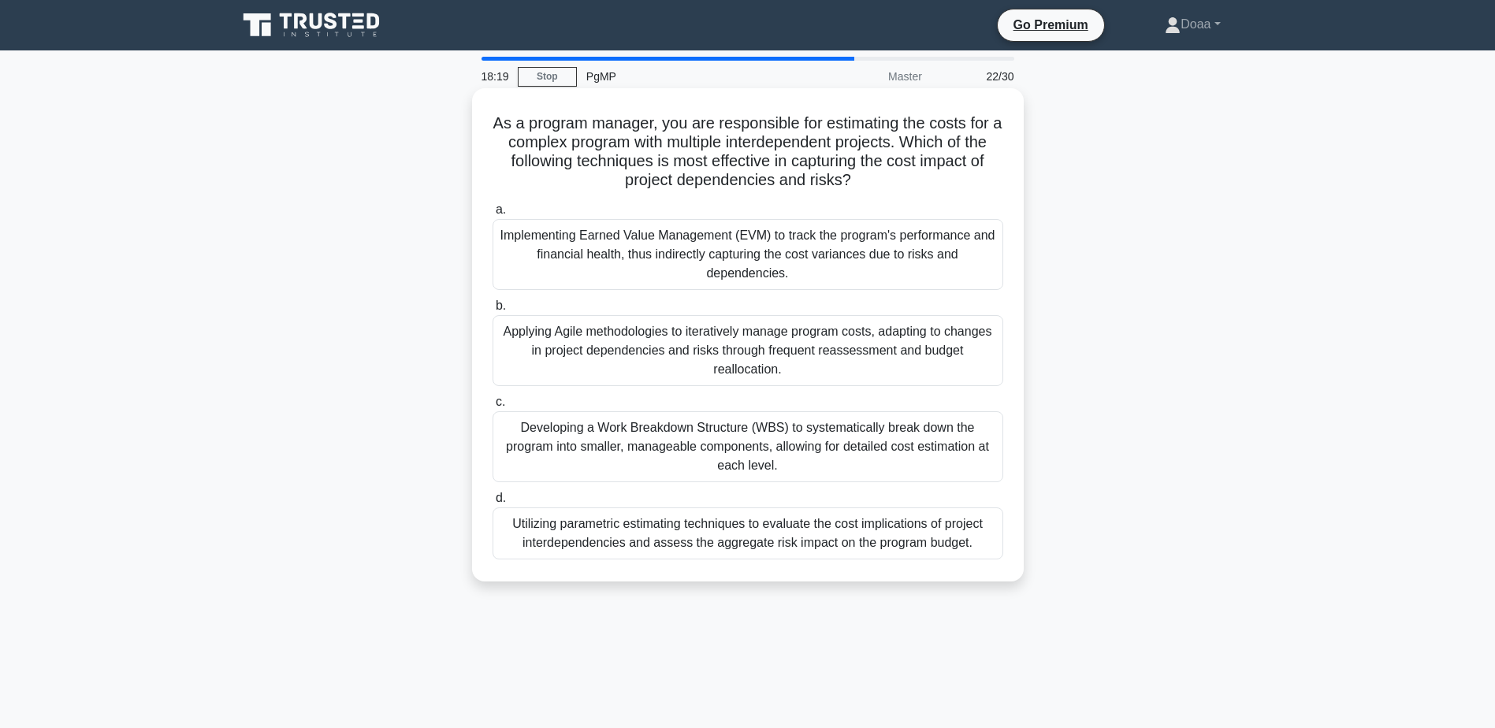
click at [802, 446] on div "Developing a Work Breakdown Structure (WBS) to systematically break down the pr…" at bounding box center [748, 446] width 511 height 71
click at [493, 407] on input "c. Developing a Work Breakdown Structure (WBS) to systematically break down the…" at bounding box center [493, 402] width 0 height 10
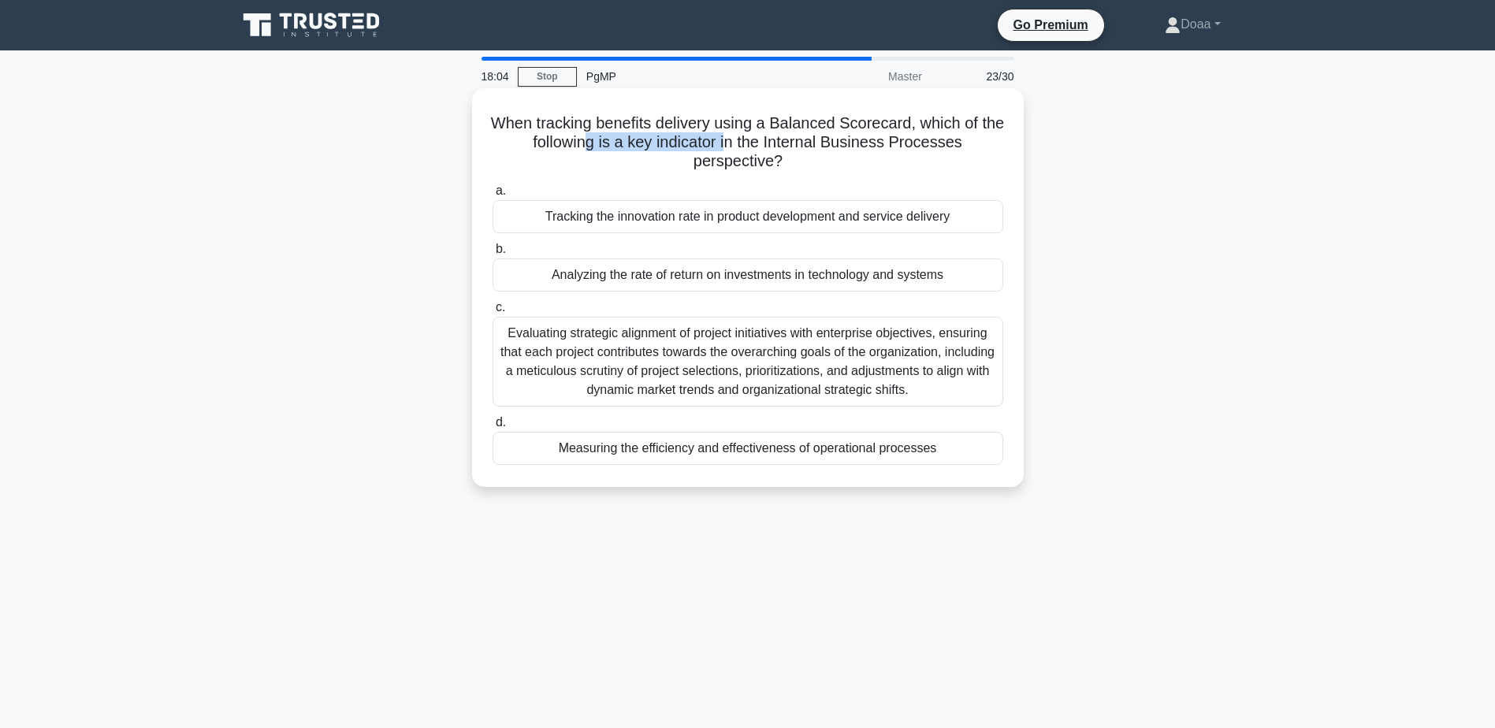
drag, startPoint x: 603, startPoint y: 144, endPoint x: 742, endPoint y: 152, distance: 139.7
click at [742, 152] on h5 "When tracking benefits delivery using a Balanced Scorecard, which of the follow…" at bounding box center [748, 142] width 514 height 58
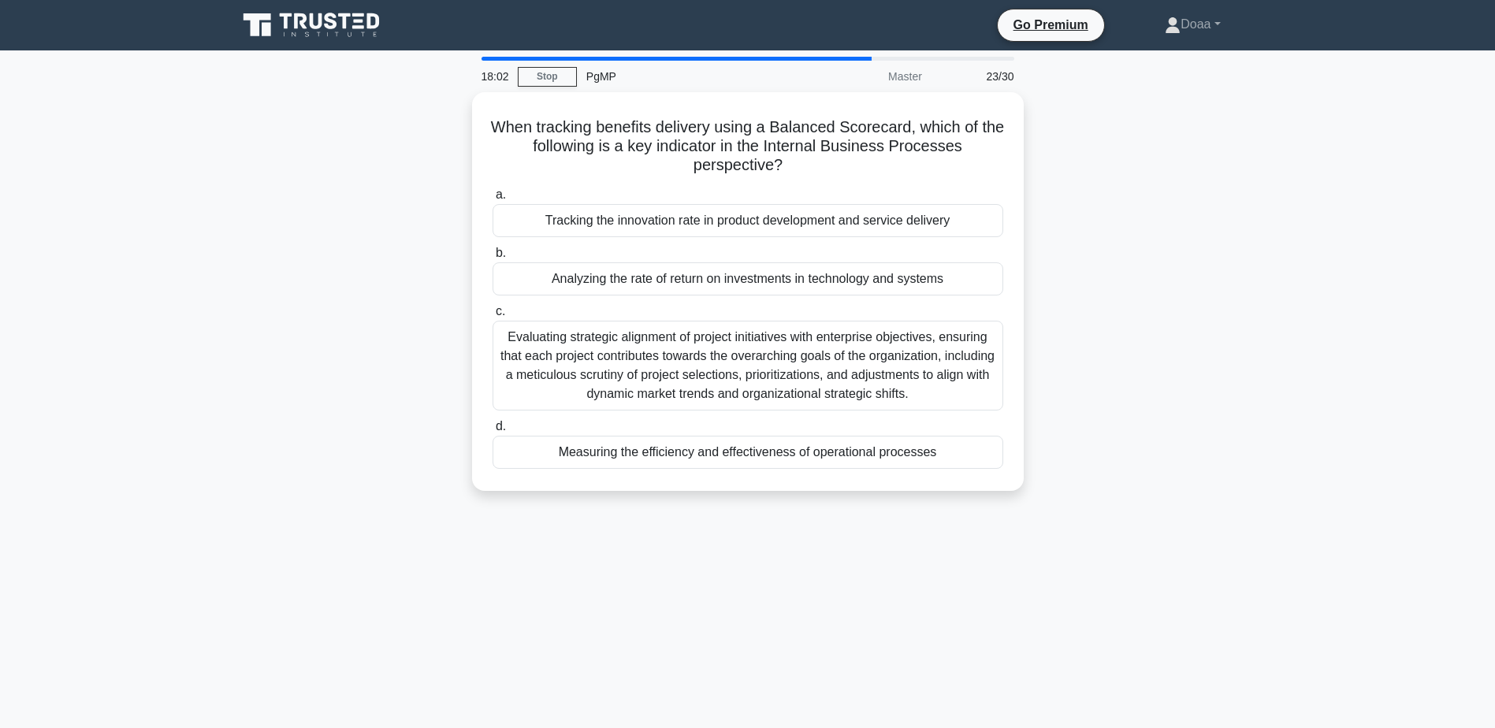
click at [1034, 168] on div "When tracking benefits delivery using a Balanced Scorecard, which of the follow…" at bounding box center [748, 301] width 1040 height 418
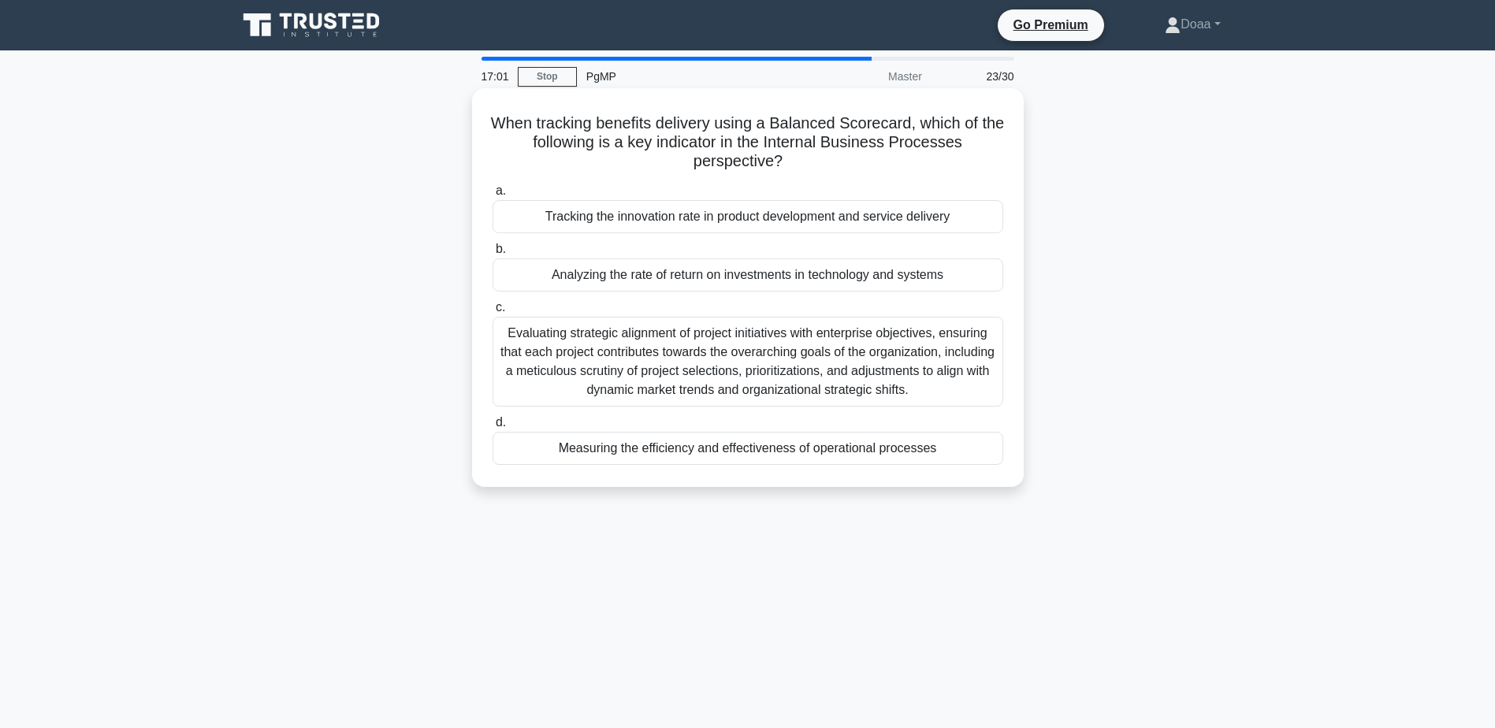
click at [772, 214] on div "Tracking the innovation rate in product development and service delivery" at bounding box center [748, 216] width 511 height 33
click at [493, 196] on input "a. Tracking the innovation rate in product development and service delivery" at bounding box center [493, 191] width 0 height 10
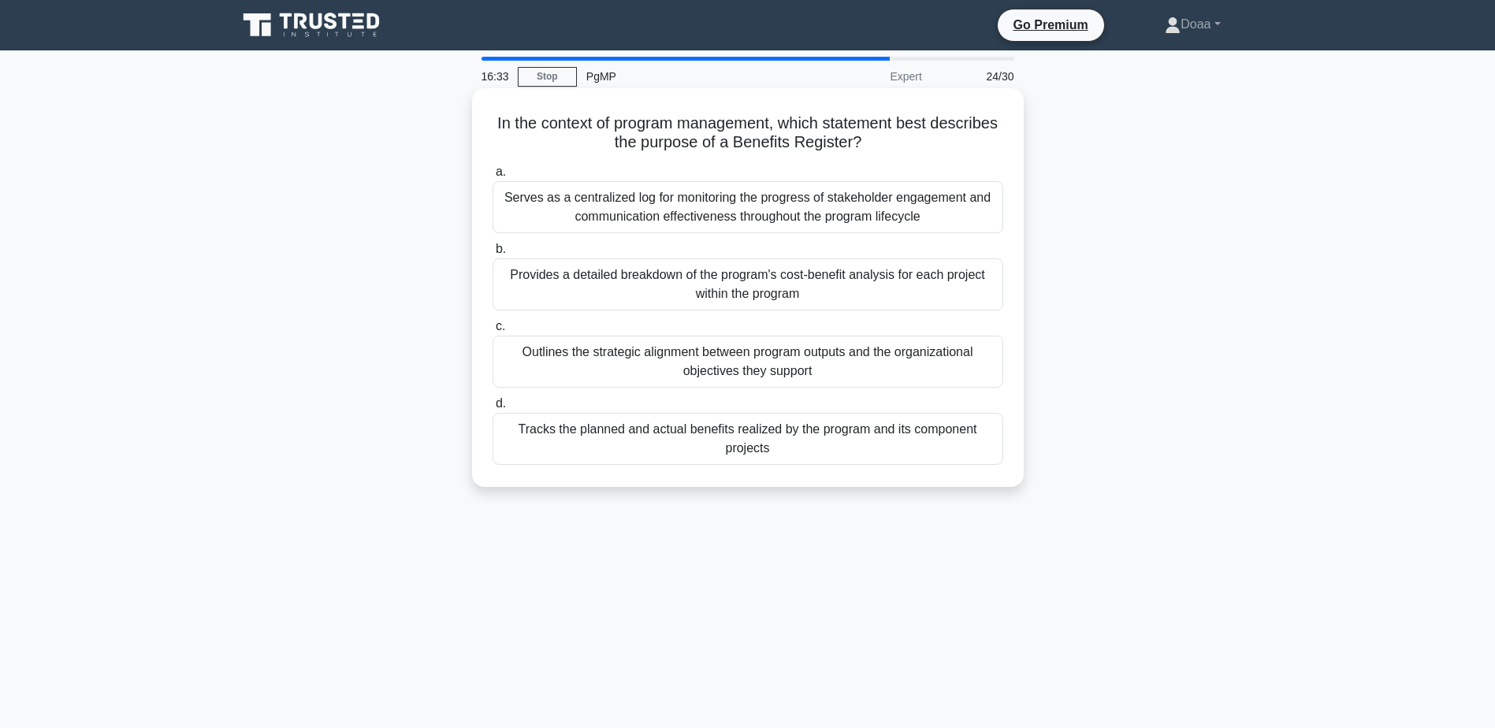
click at [813, 201] on div "Serves as a centralized log for monitoring the progress of stakeholder engageme…" at bounding box center [748, 207] width 511 height 52
click at [493, 177] on input "a. Serves as a centralized log for monitoring the progress of stakeholder engag…" at bounding box center [493, 172] width 0 height 10
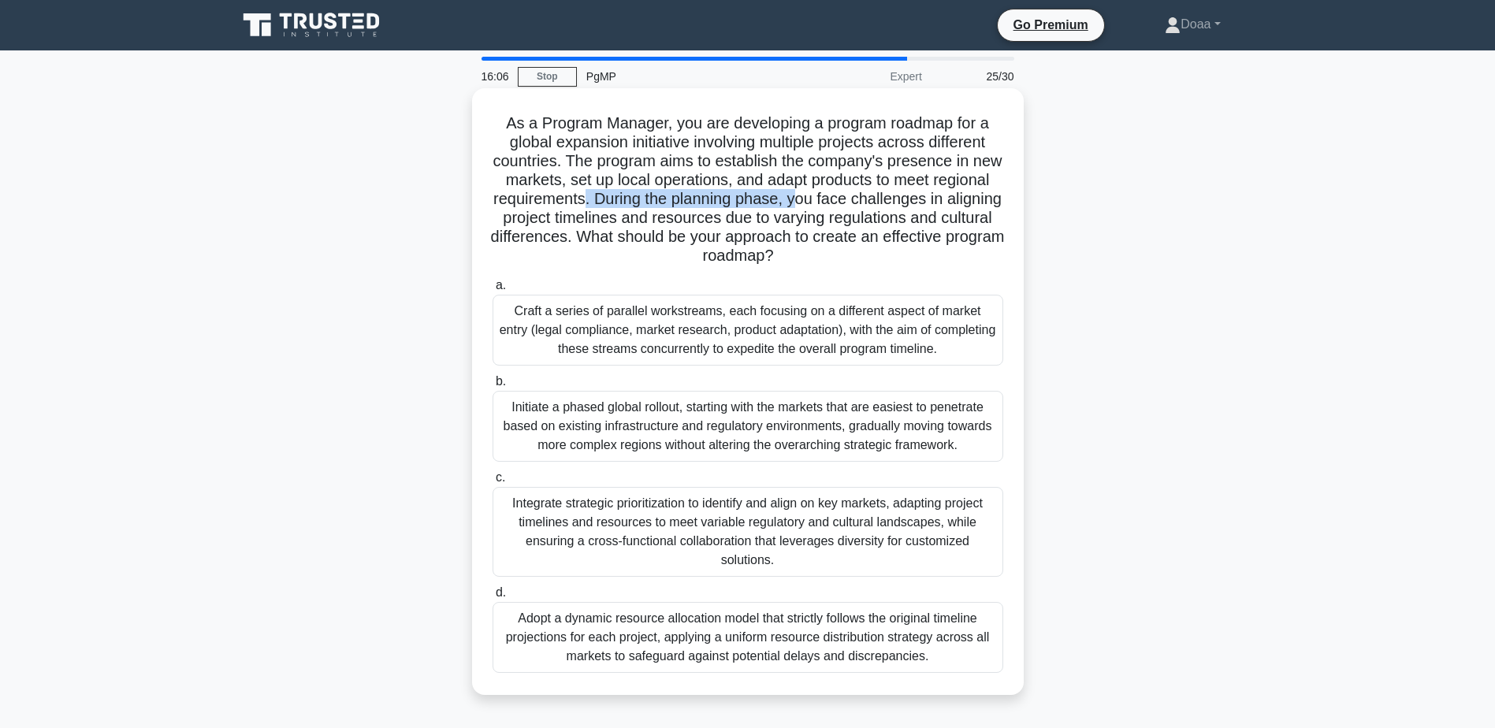
drag, startPoint x: 655, startPoint y: 200, endPoint x: 866, endPoint y: 196, distance: 211.3
click at [866, 196] on h5 "As a Program Manager, you are developing a program roadmap for a global expansi…" at bounding box center [748, 189] width 514 height 153
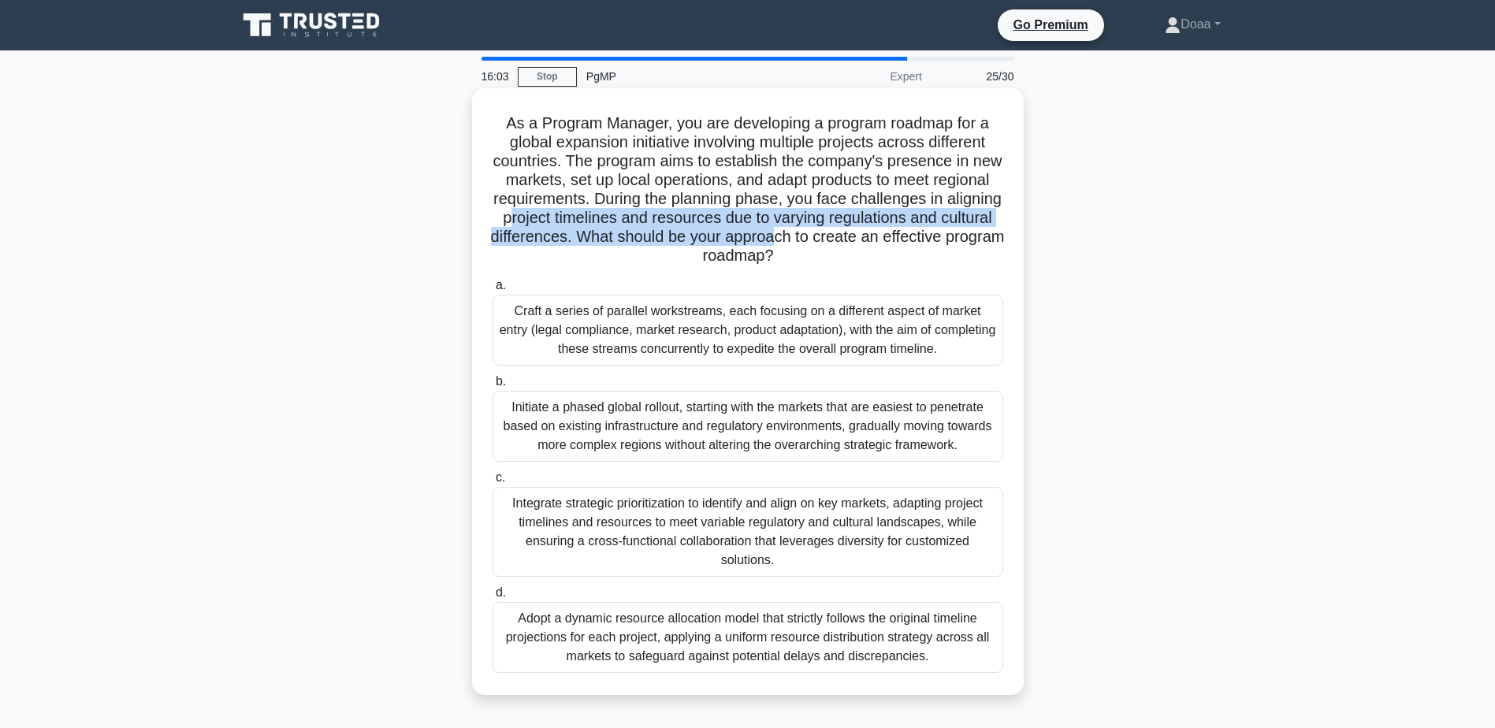
drag, startPoint x: 588, startPoint y: 218, endPoint x: 887, endPoint y: 231, distance: 299.8
click at [887, 231] on h5 "As a Program Manager, you are developing a program roadmap for a global expansi…" at bounding box center [748, 189] width 514 height 153
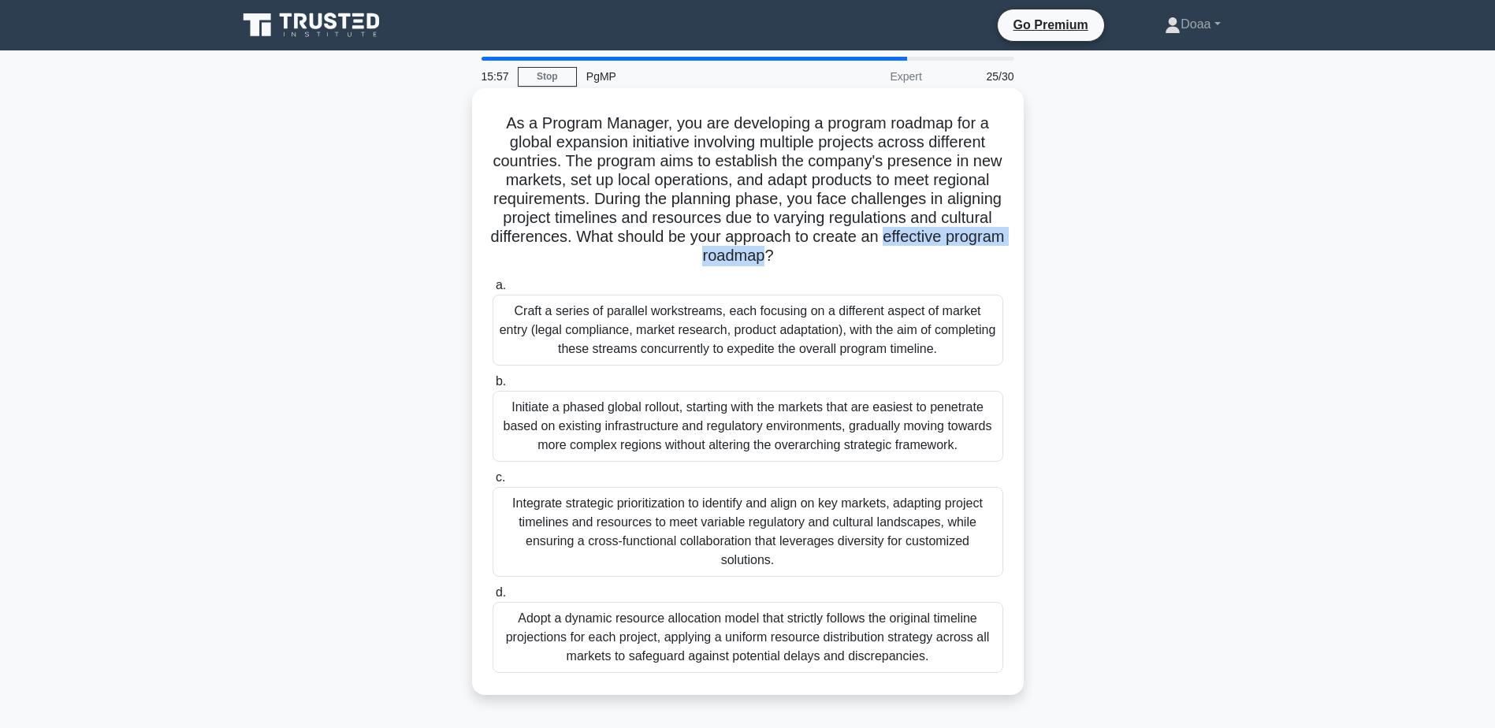
drag, startPoint x: 634, startPoint y: 259, endPoint x: 826, endPoint y: 256, distance: 191.5
click at [826, 256] on h5 "As a Program Manager, you are developing a program roadmap for a global expansi…" at bounding box center [748, 189] width 514 height 153
click at [855, 537] on div "Integrate strategic prioritization to identify and align on key markets, adapti…" at bounding box center [748, 532] width 511 height 90
click at [493, 483] on input "c. Integrate strategic prioritization to identify and align on key markets, ada…" at bounding box center [493, 478] width 0 height 10
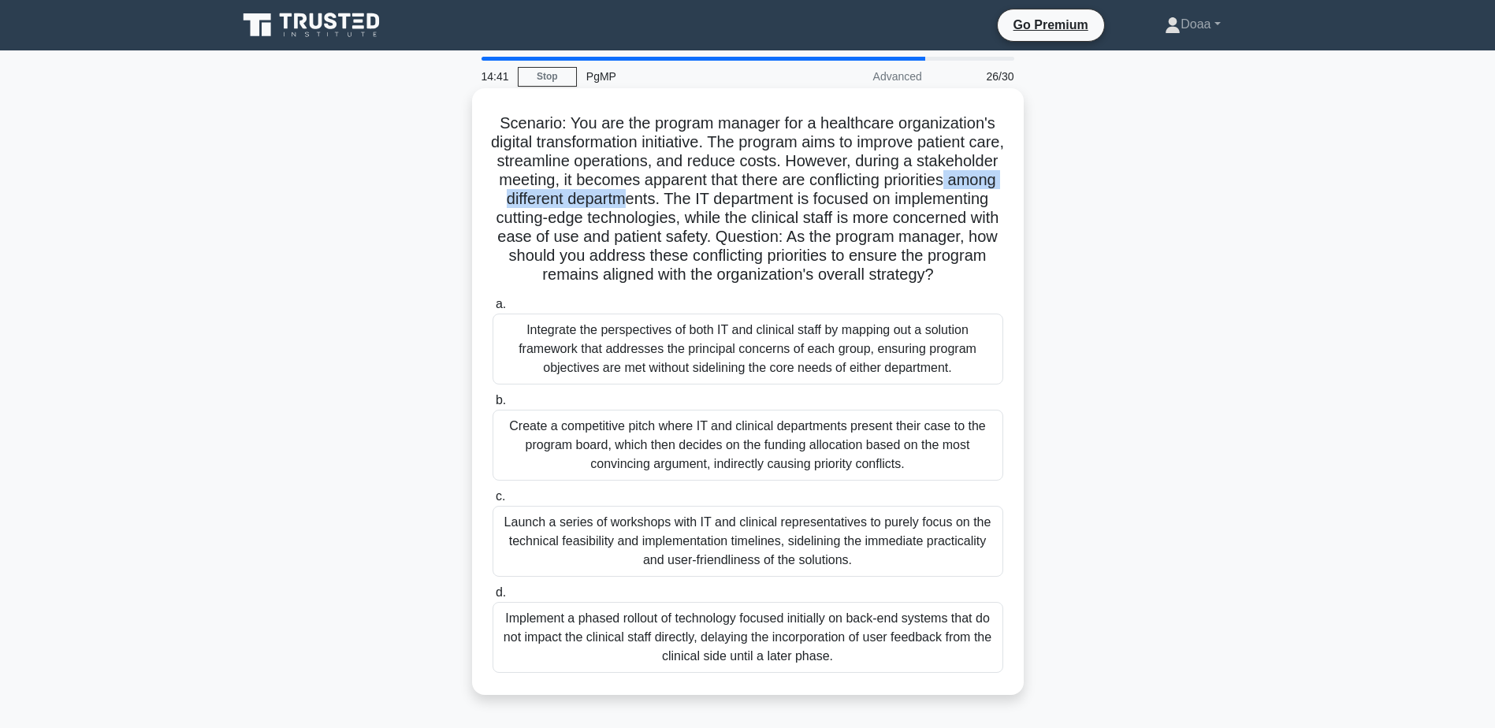
drag, startPoint x: 564, startPoint y: 203, endPoint x: 747, endPoint y: 203, distance: 182.8
click at [747, 203] on h5 "Scenario: You are the program manager for a healthcare organization's digital t…" at bounding box center [748, 199] width 514 height 172
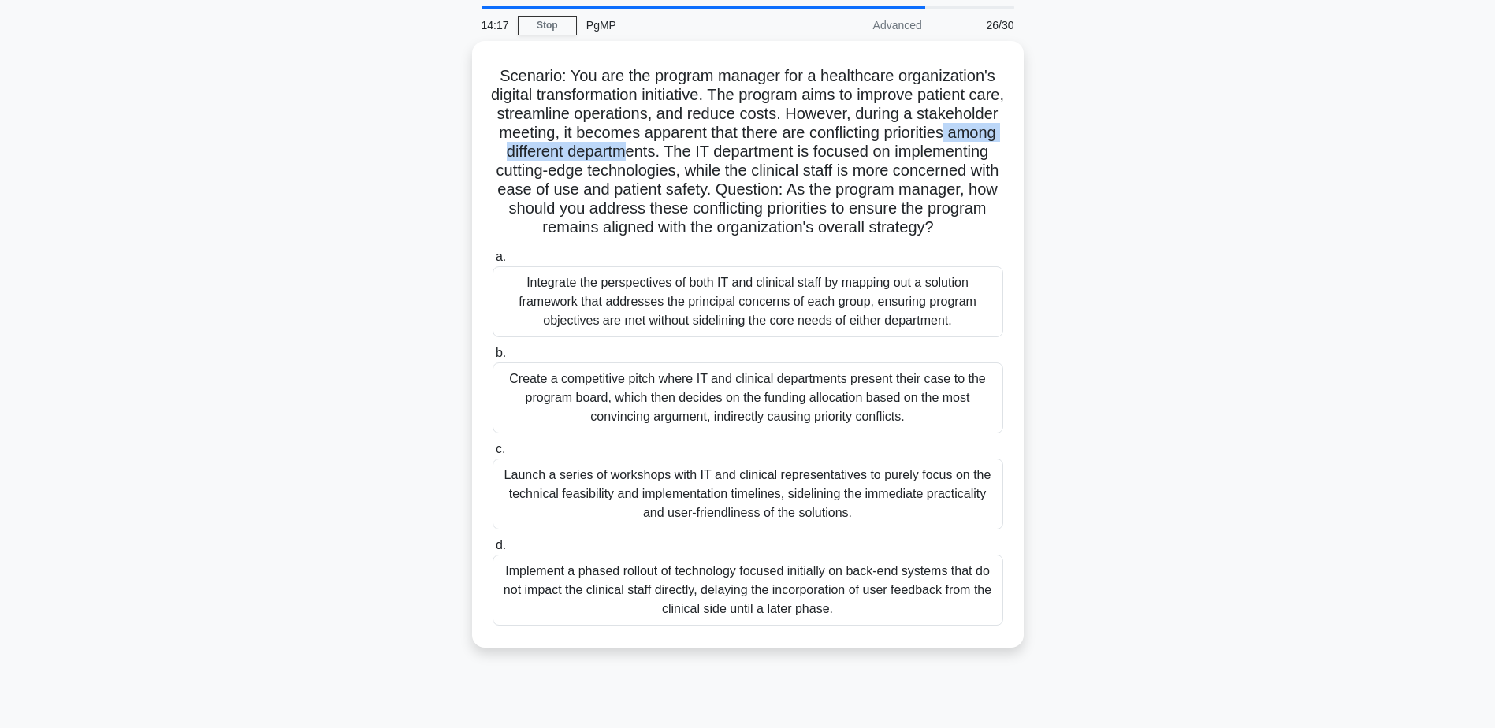
scroll to position [79, 0]
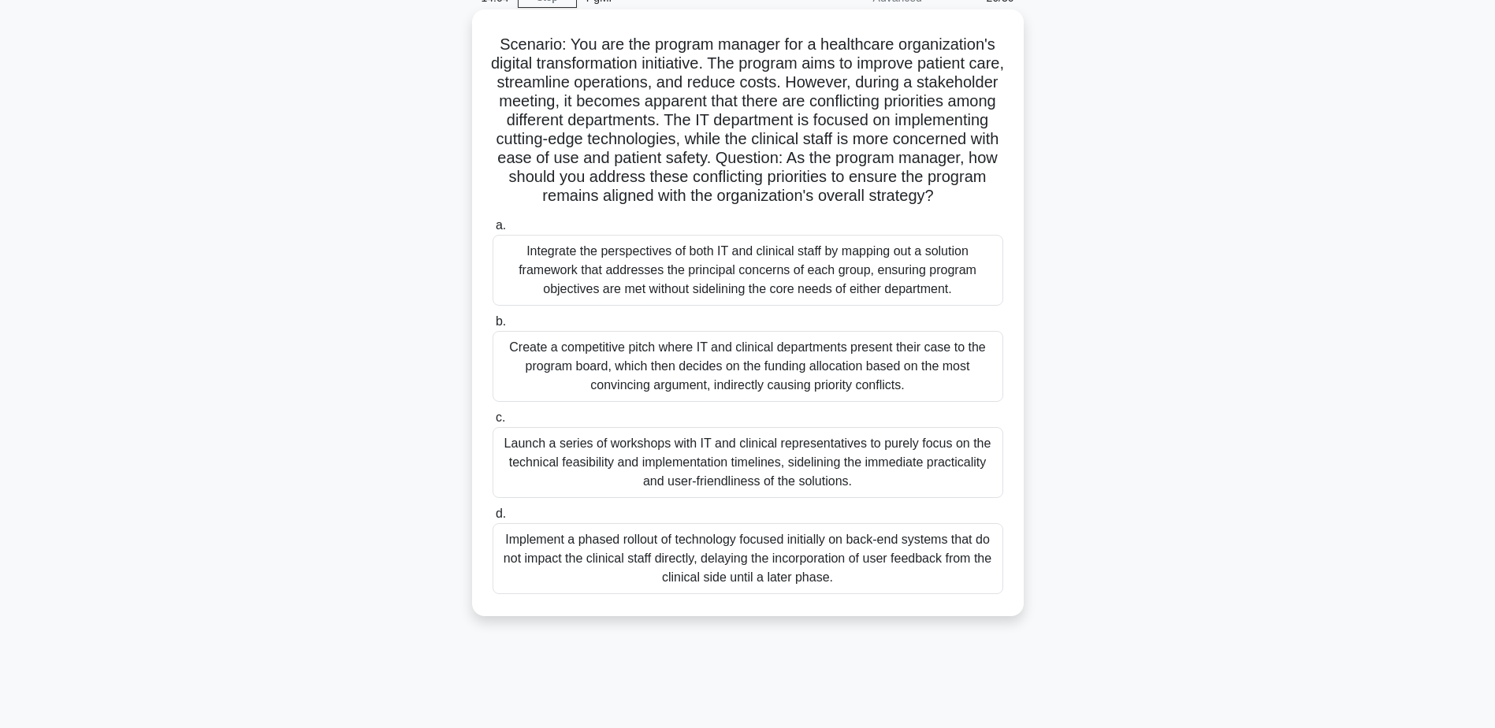
click at [802, 288] on div "Integrate the perspectives of both IT and clinical staff by mapping out a solut…" at bounding box center [748, 270] width 511 height 71
click at [493, 231] on input "a. Integrate the perspectives of both IT and clinical staff by mapping out a so…" at bounding box center [493, 226] width 0 height 10
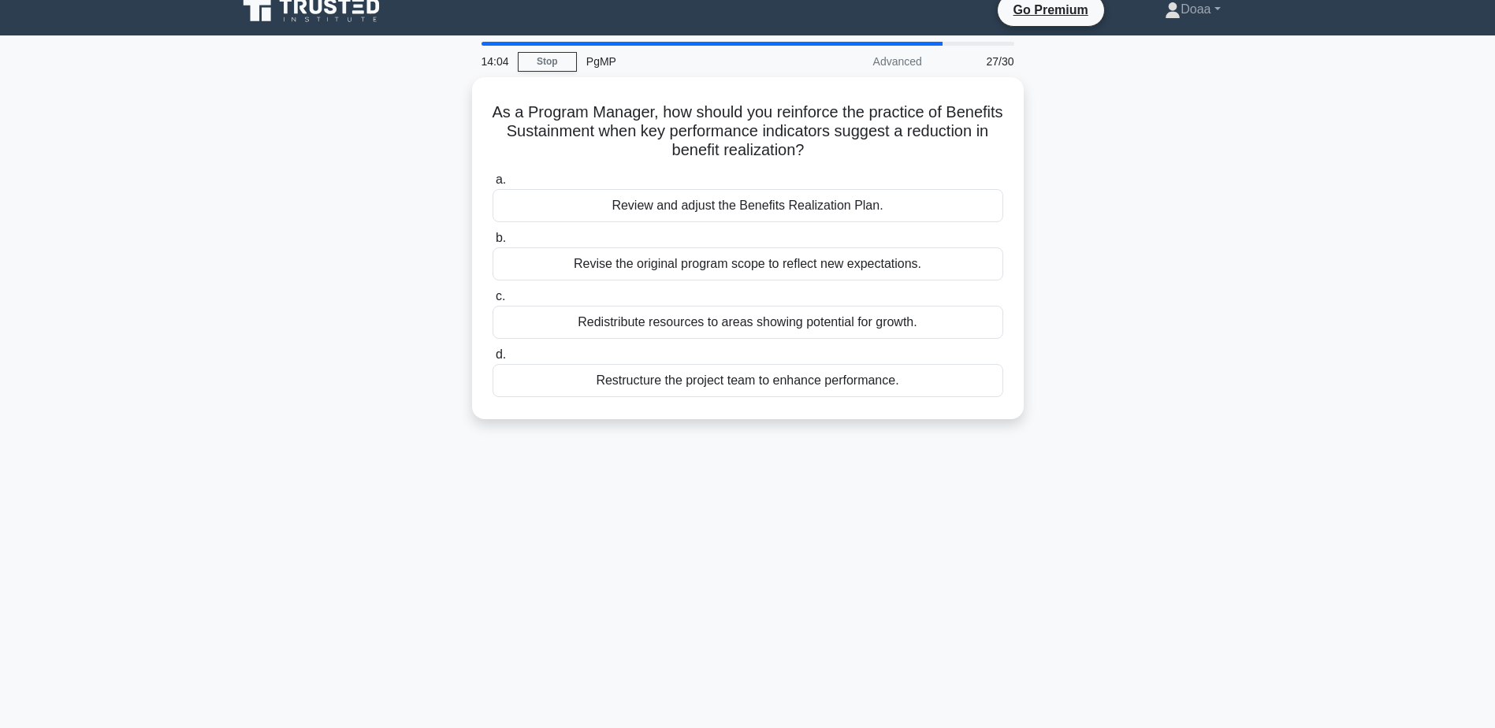
scroll to position [0, 0]
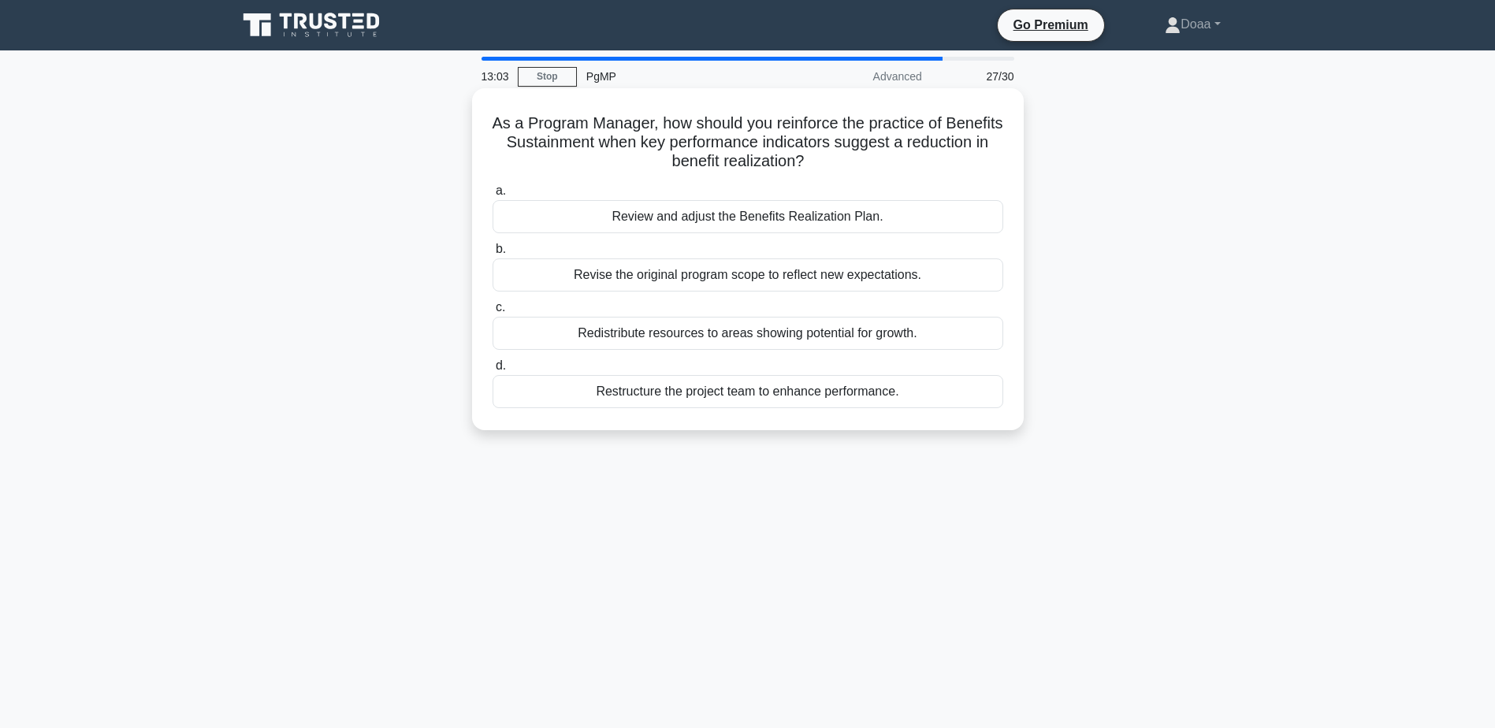
click at [805, 340] on div "Redistribute resources to areas showing potential for growth." at bounding box center [748, 333] width 511 height 33
click at [493, 313] on input "c. Redistribute resources to areas showing potential for growth." at bounding box center [493, 308] width 0 height 10
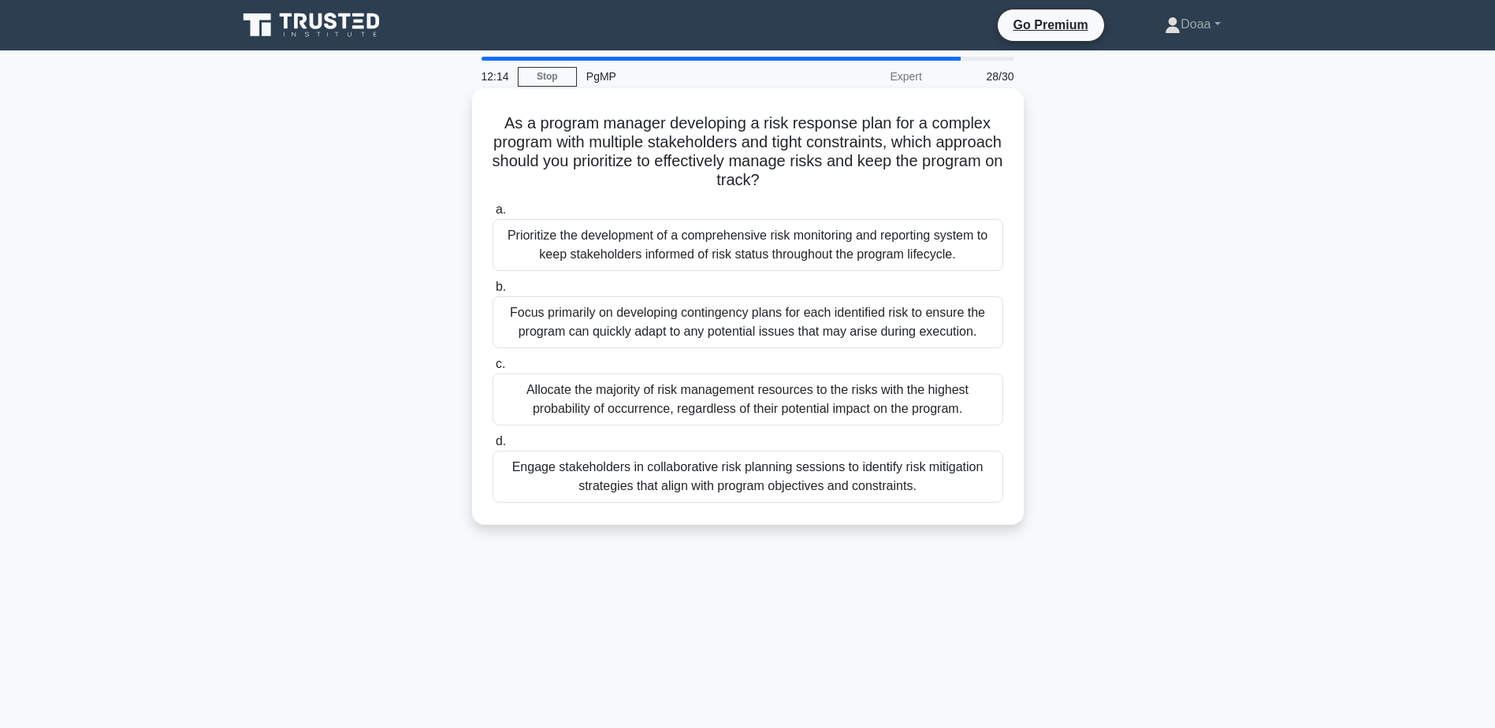
click at [897, 486] on div "Engage stakeholders in collaborative risk planning sessions to identify risk mi…" at bounding box center [748, 477] width 511 height 52
click at [493, 447] on input "d. Engage stakeholders in collaborative risk planning sessions to identify risk…" at bounding box center [493, 442] width 0 height 10
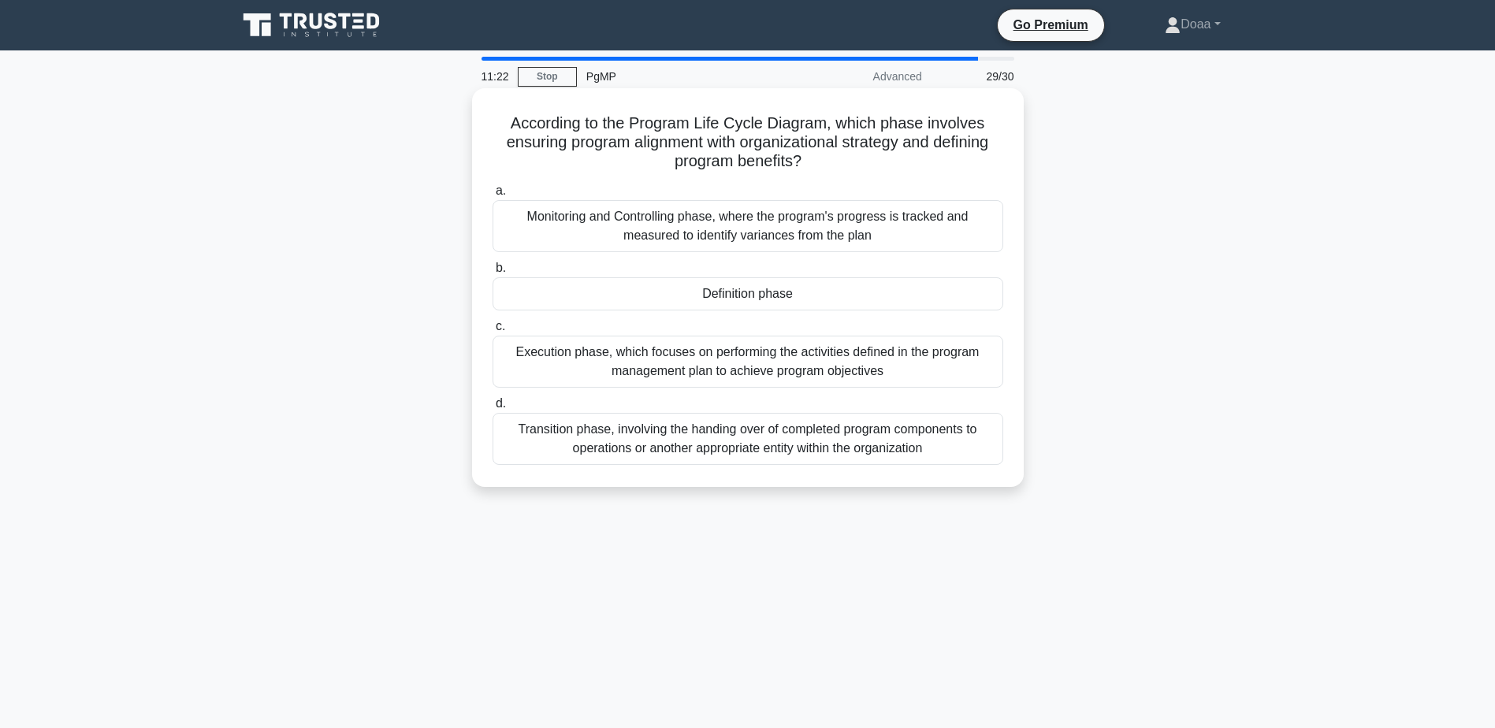
click at [692, 371] on div "Execution phase, which focuses on performing the activities defined in the prog…" at bounding box center [748, 362] width 511 height 52
click at [493, 332] on input "c. Execution phase, which focuses on performing the activities defined in the p…" at bounding box center [493, 327] width 0 height 10
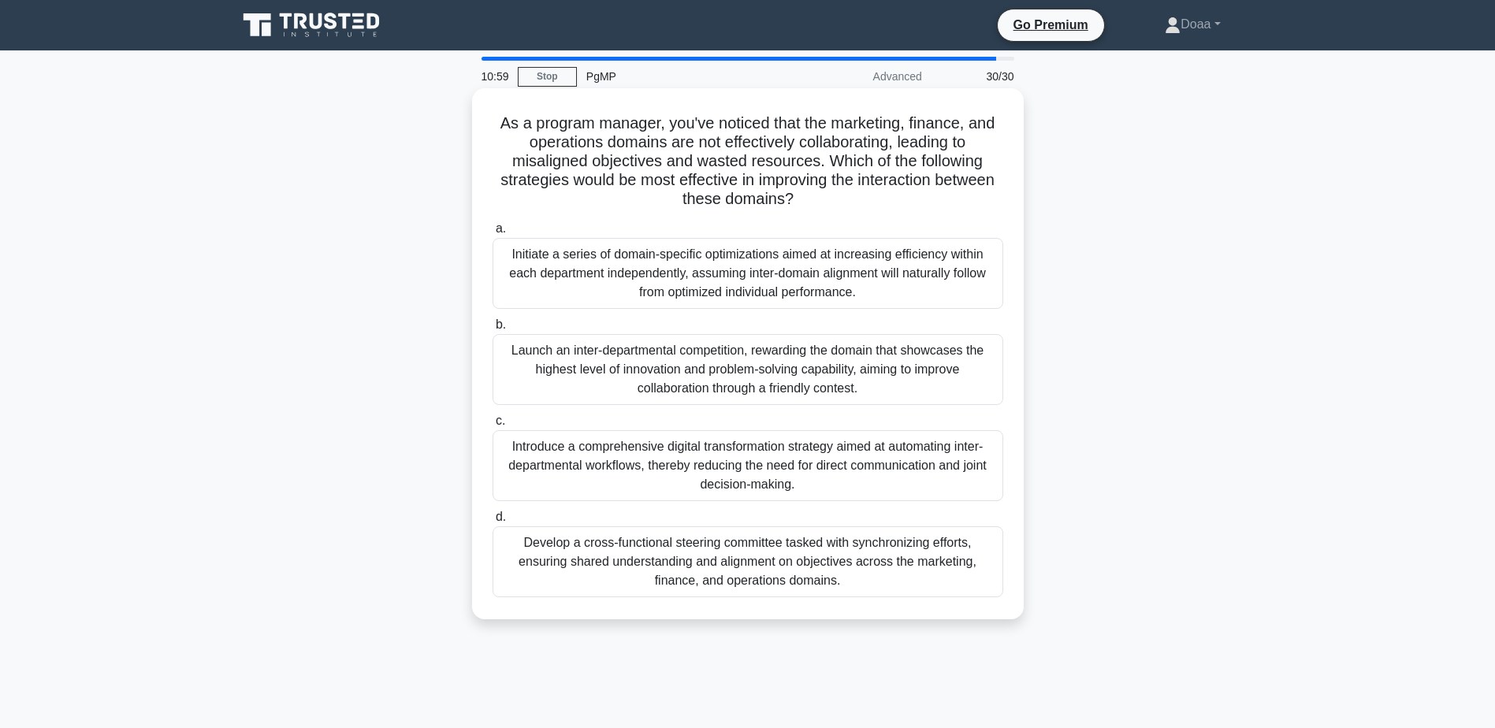
click at [672, 578] on div "Develop a cross-functional steering committee tasked with synchronizing efforts…" at bounding box center [748, 561] width 511 height 71
click at [493, 523] on input "d. Develop a cross-functional steering committee tasked with synchronizing effo…" at bounding box center [493, 517] width 0 height 10
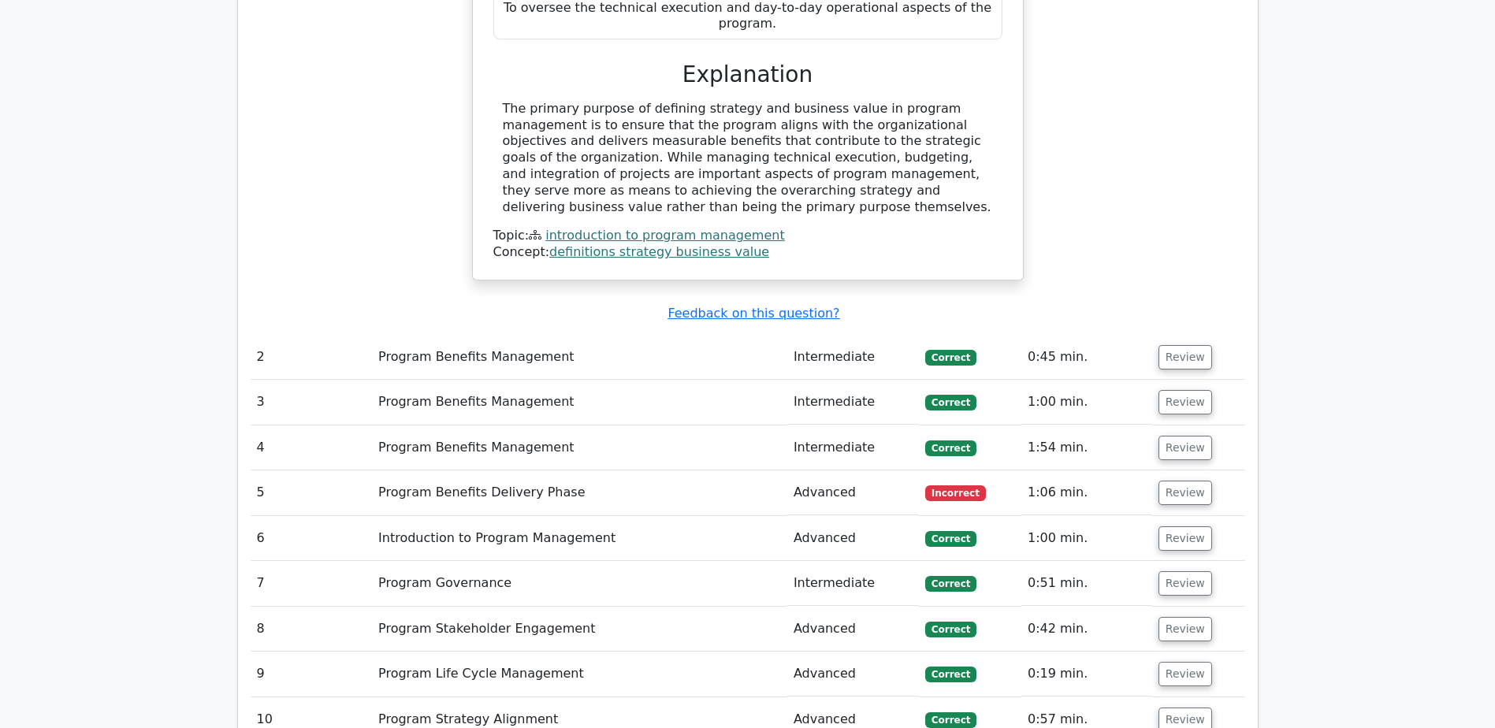
scroll to position [1891, 0]
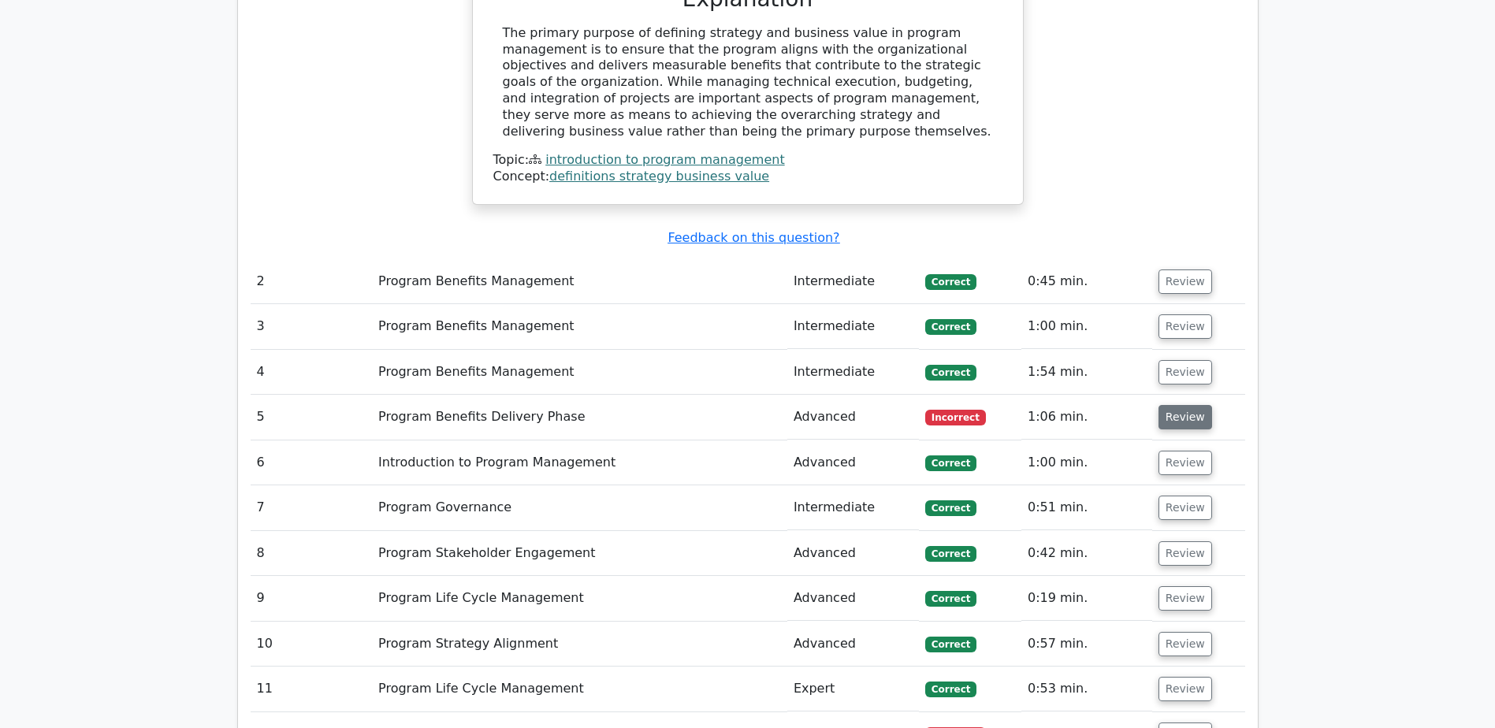
click at [1184, 405] on button "Review" at bounding box center [1186, 417] width 54 height 24
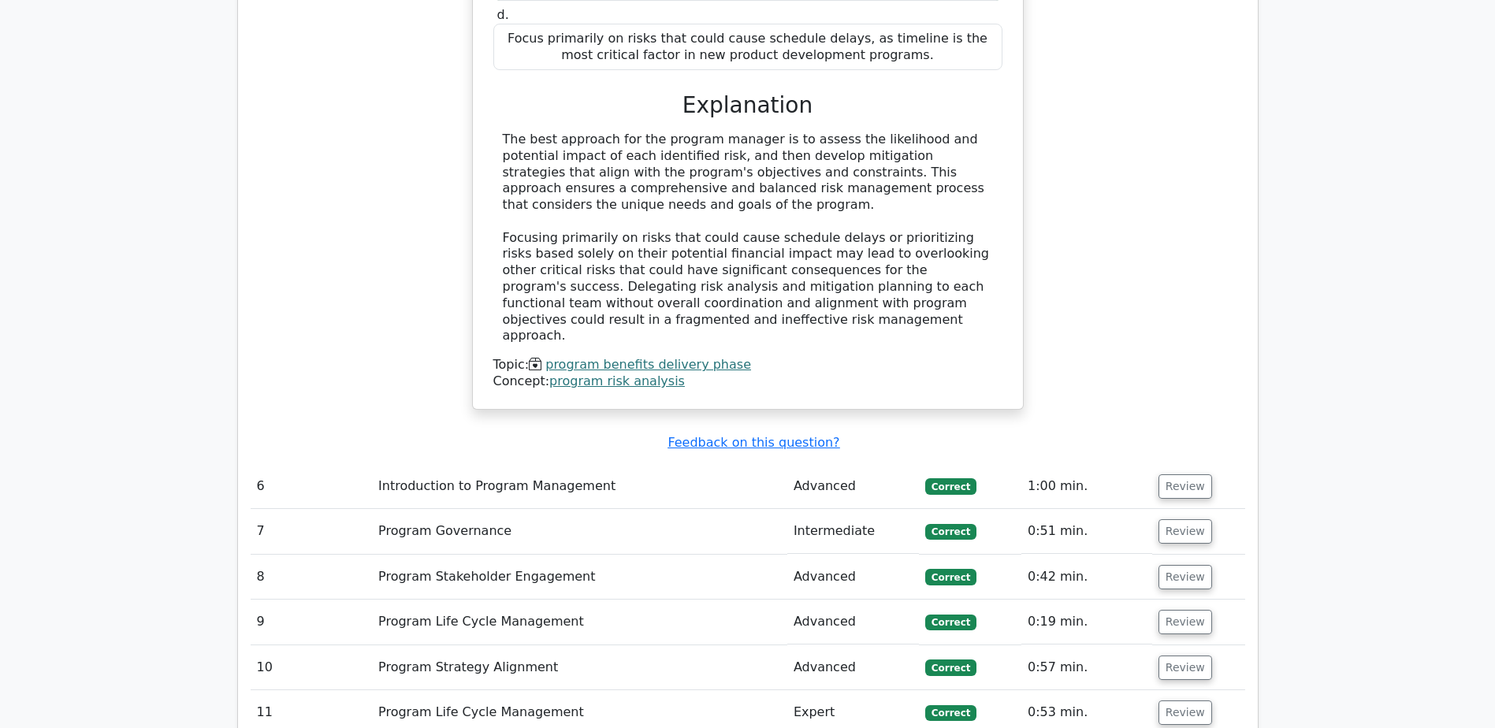
scroll to position [2916, 0]
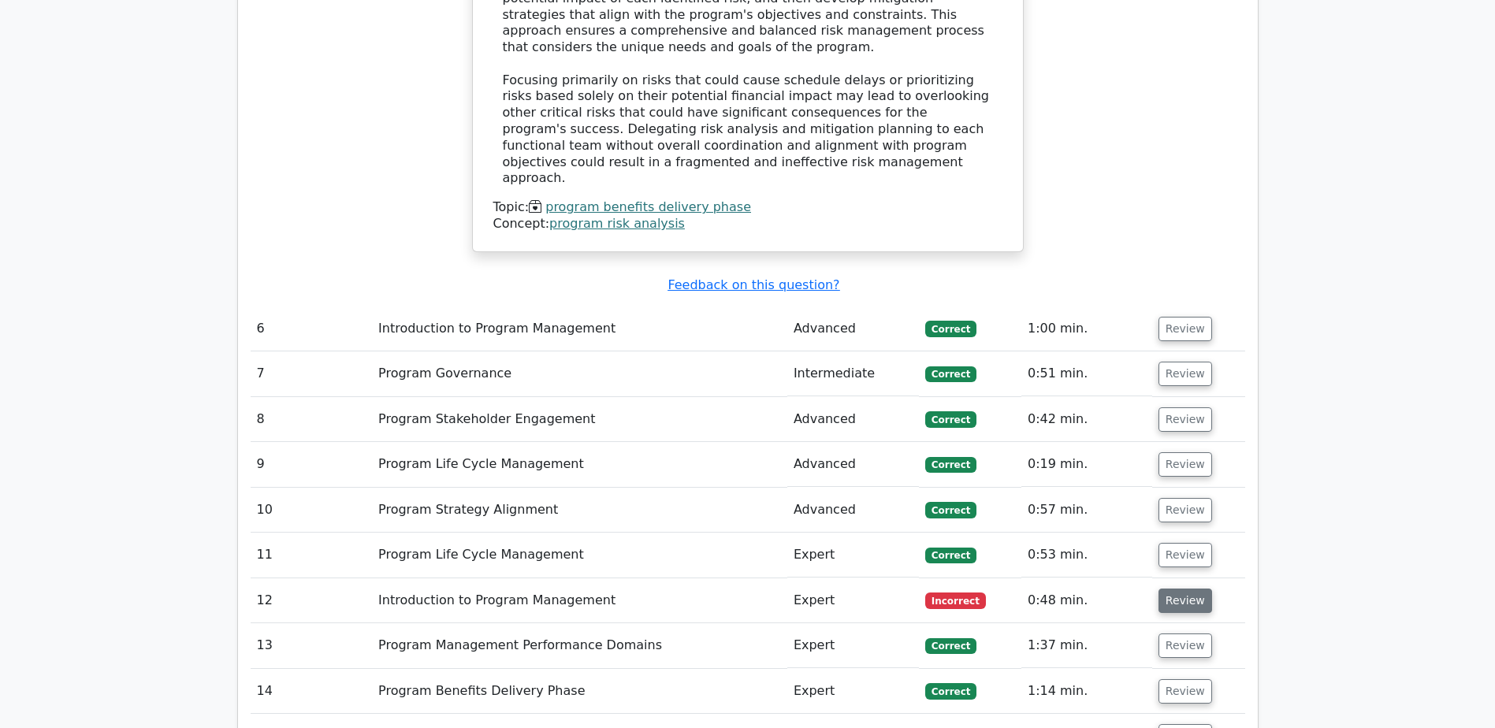
click at [1177, 589] on button "Review" at bounding box center [1186, 601] width 54 height 24
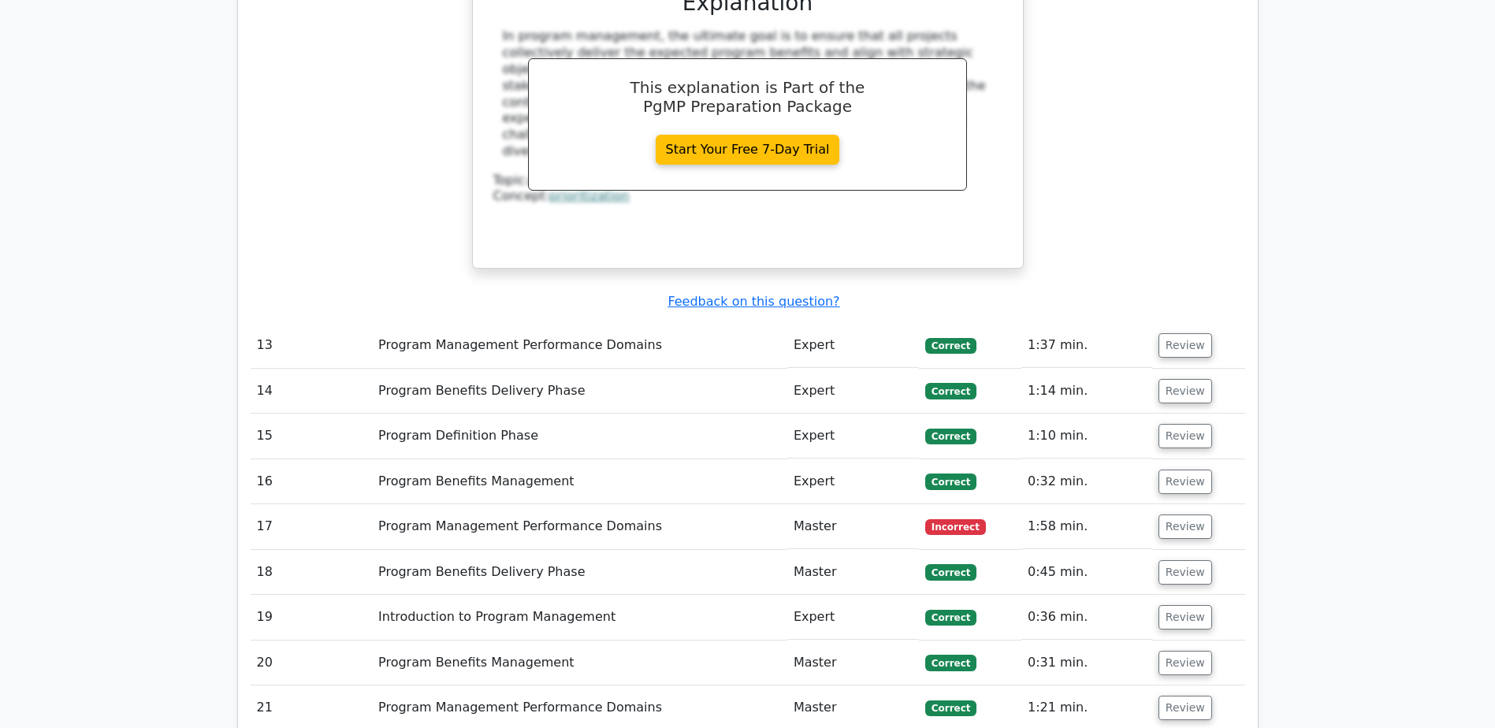
scroll to position [4019, 0]
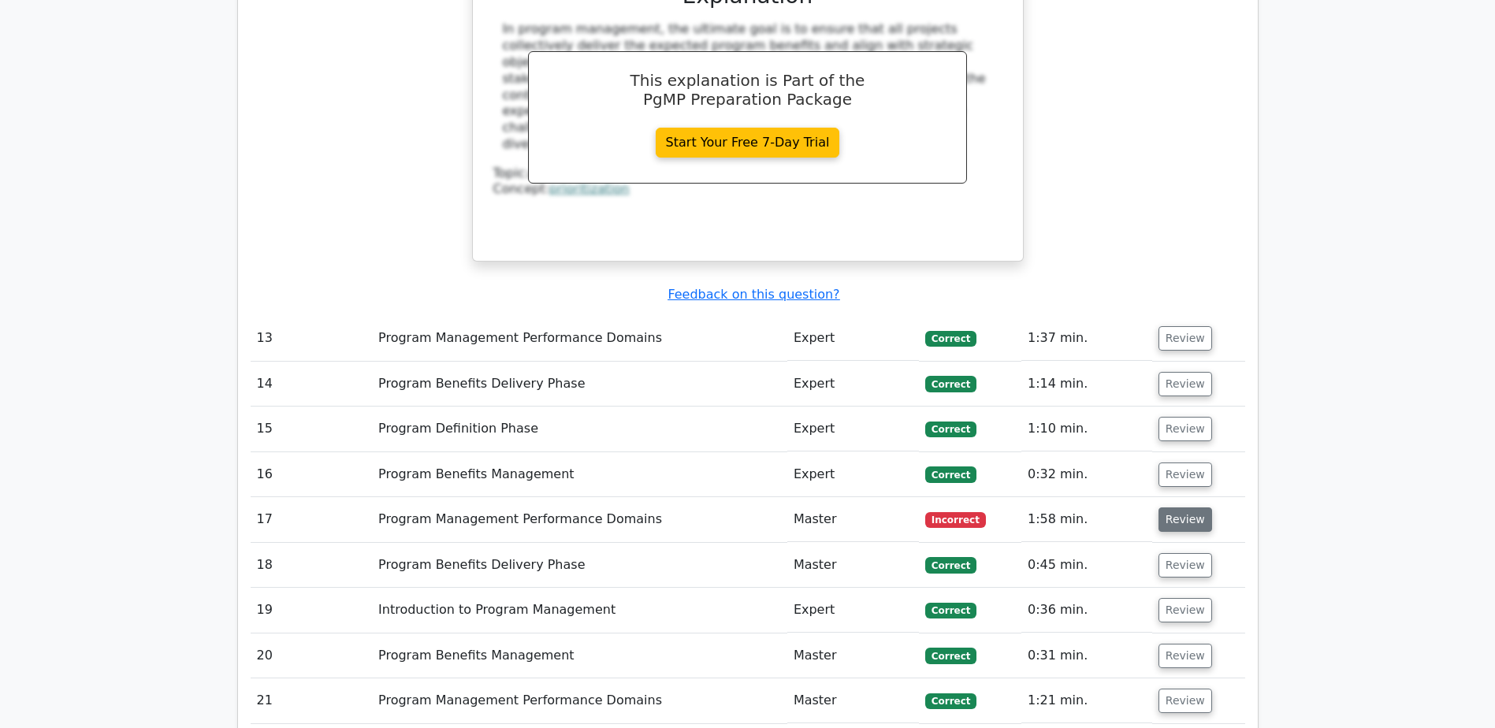
click at [1193, 508] on button "Review" at bounding box center [1186, 520] width 54 height 24
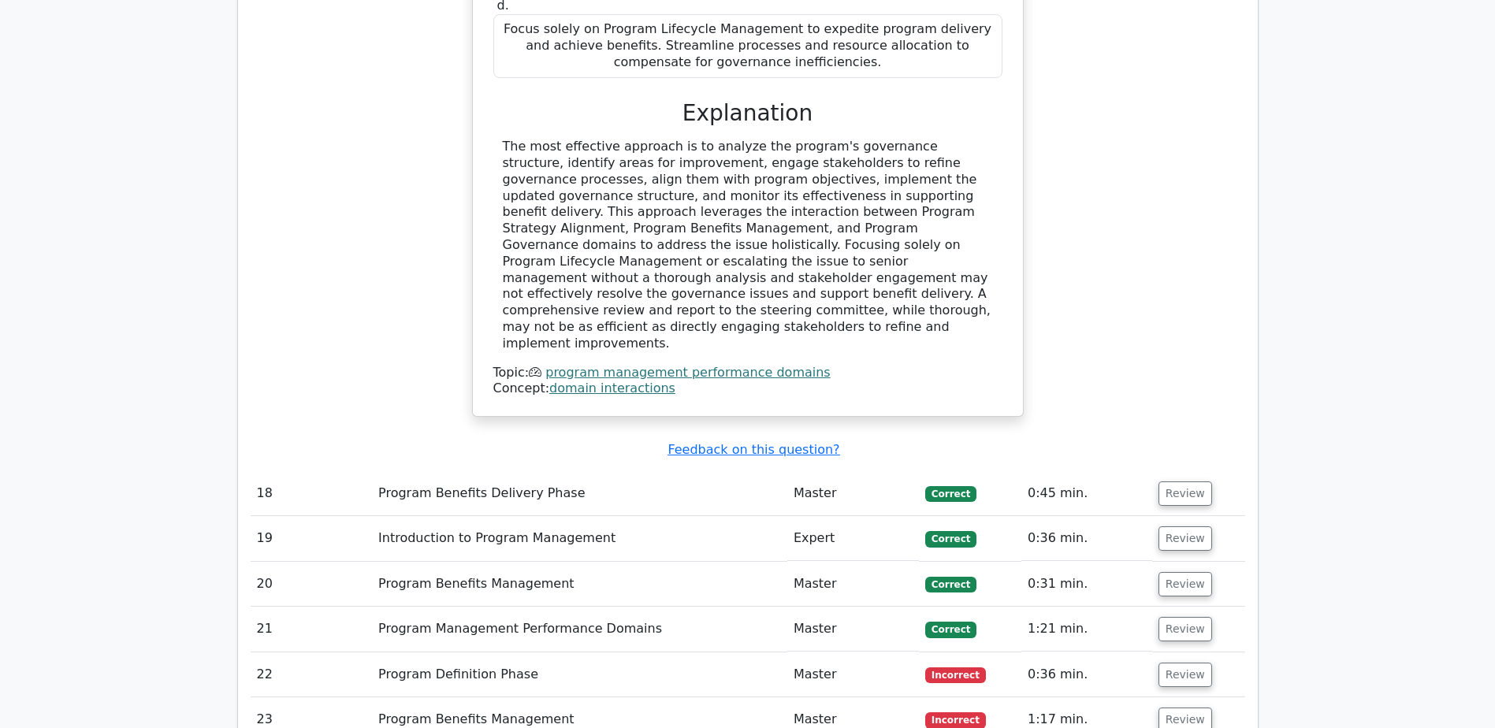
scroll to position [5044, 0]
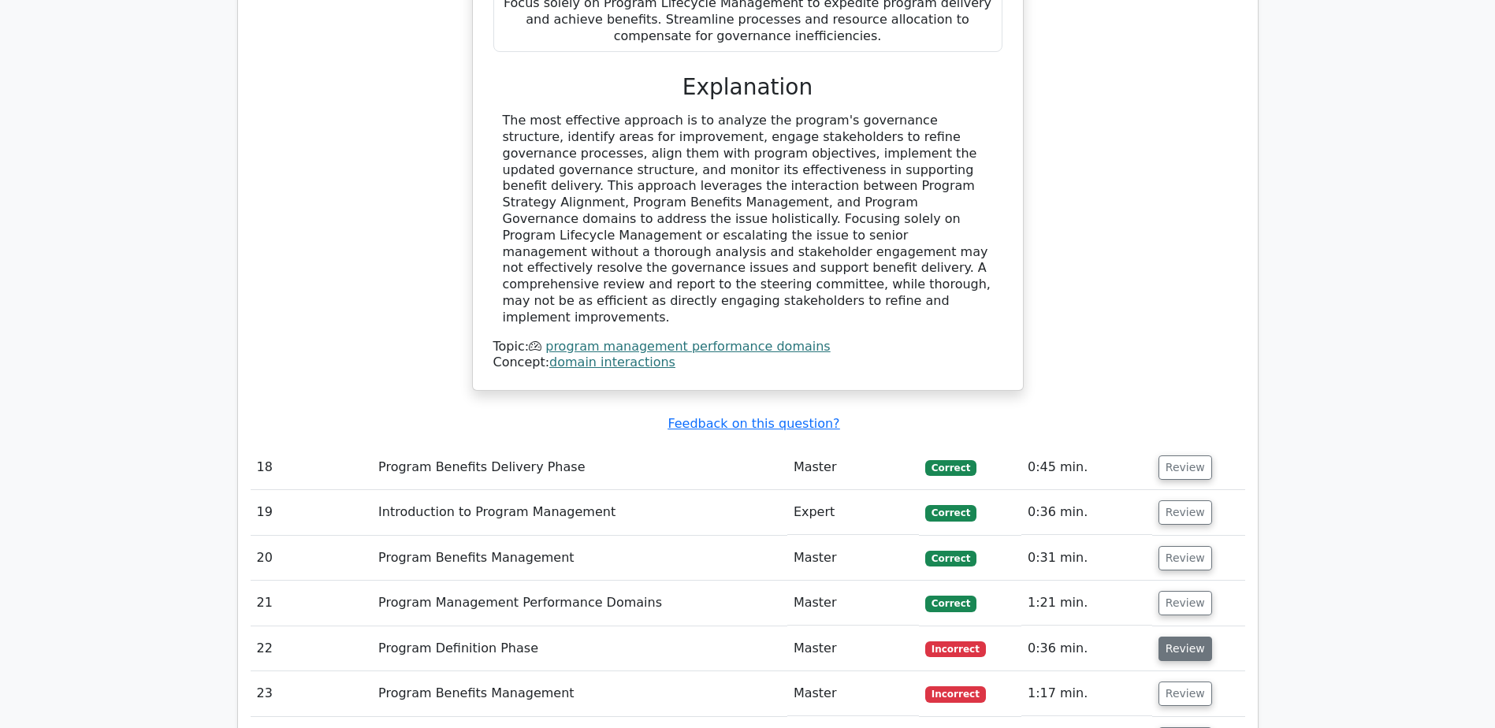
click at [1174, 637] on button "Review" at bounding box center [1186, 649] width 54 height 24
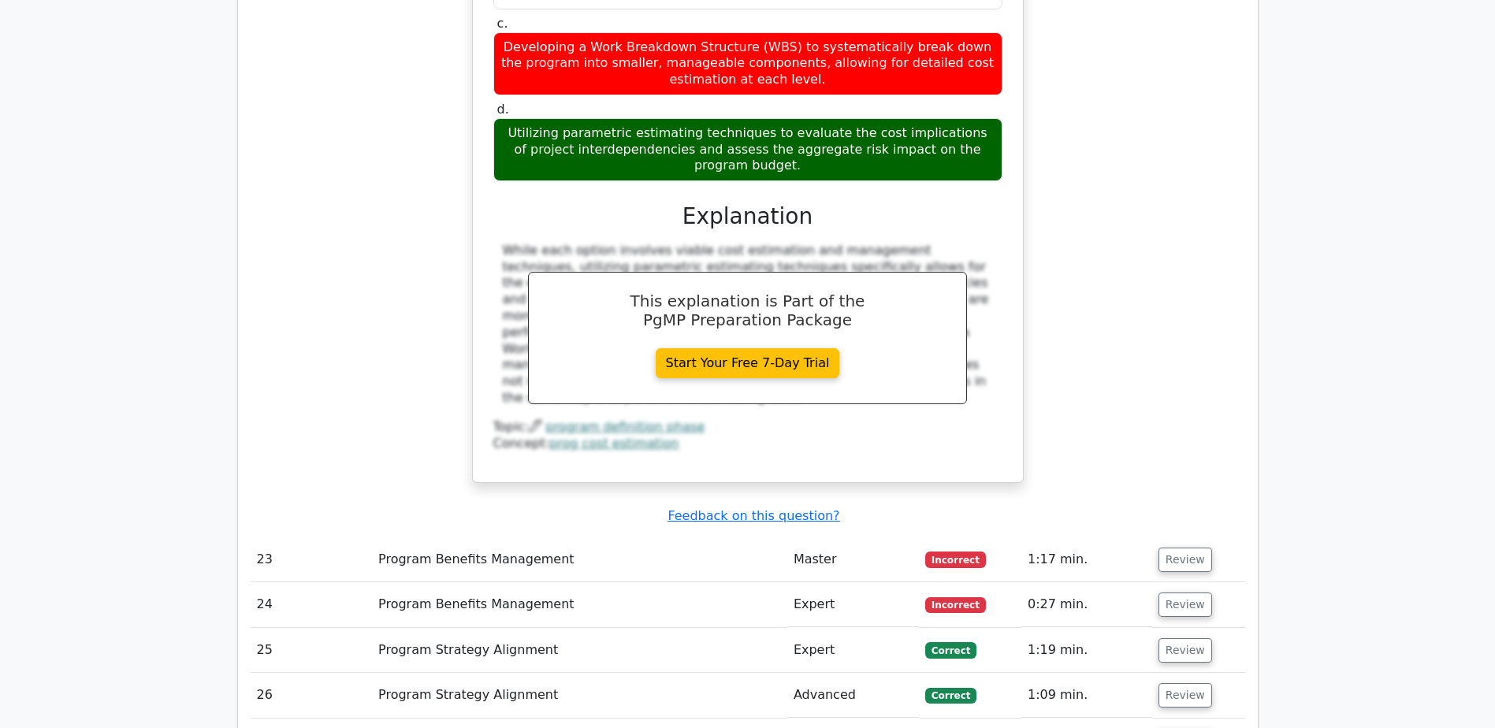
scroll to position [5990, 0]
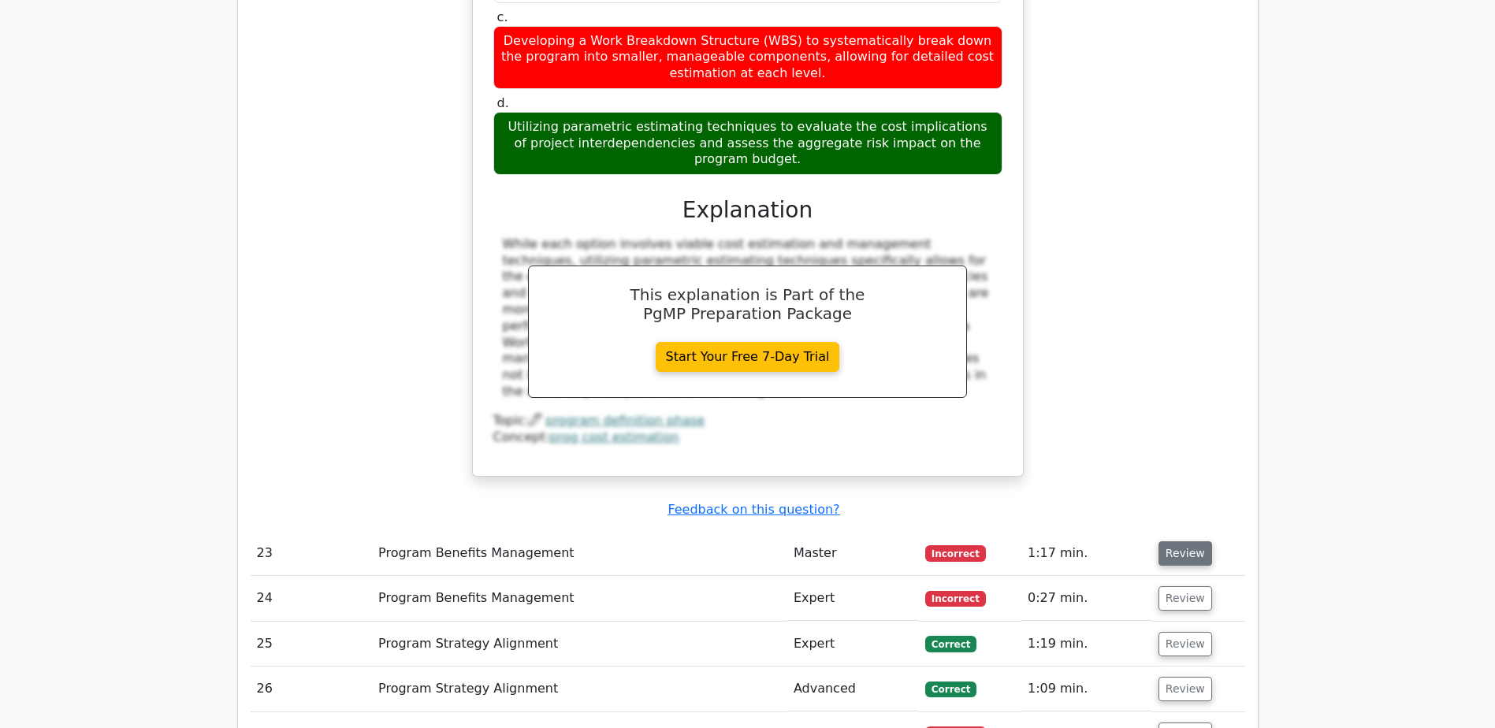
click at [1166, 541] on button "Review" at bounding box center [1186, 553] width 54 height 24
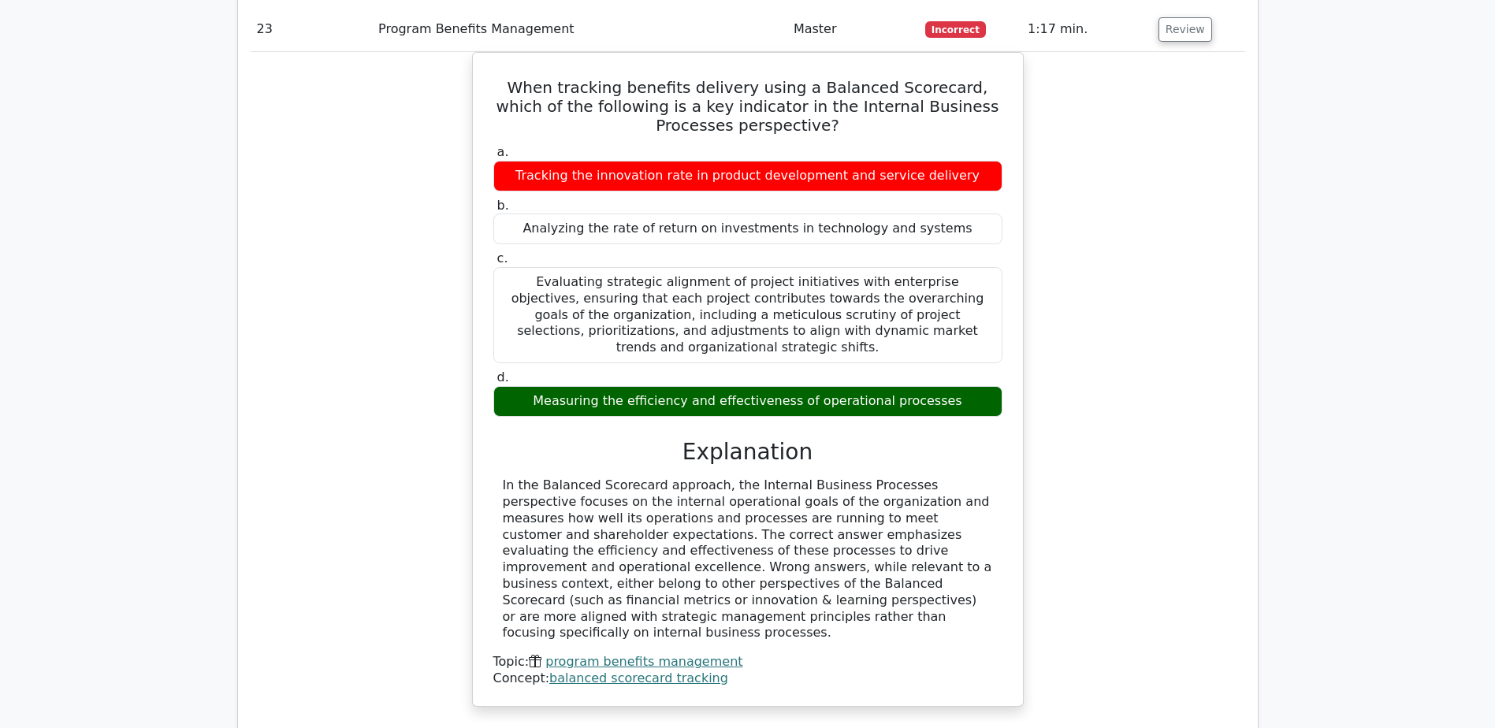
scroll to position [6541, 0]
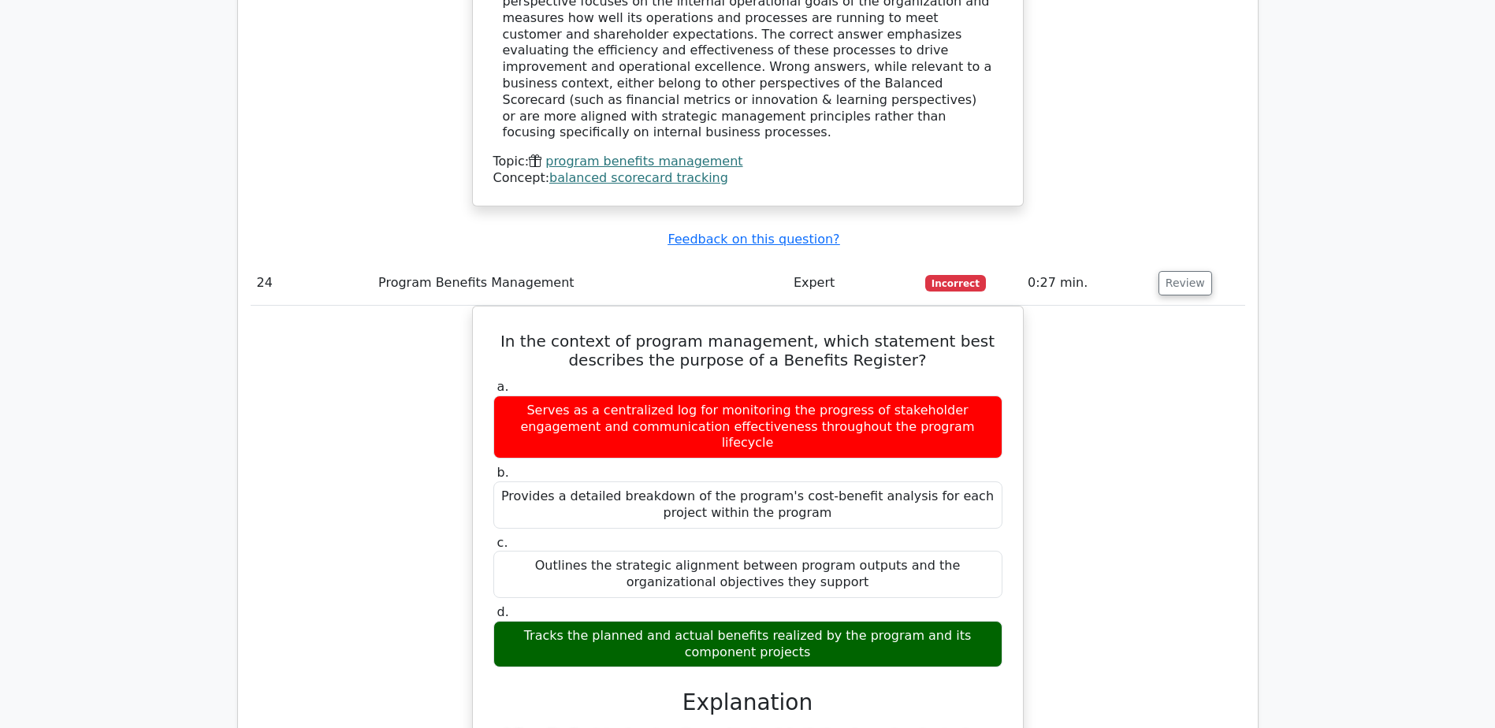
scroll to position [7408, 0]
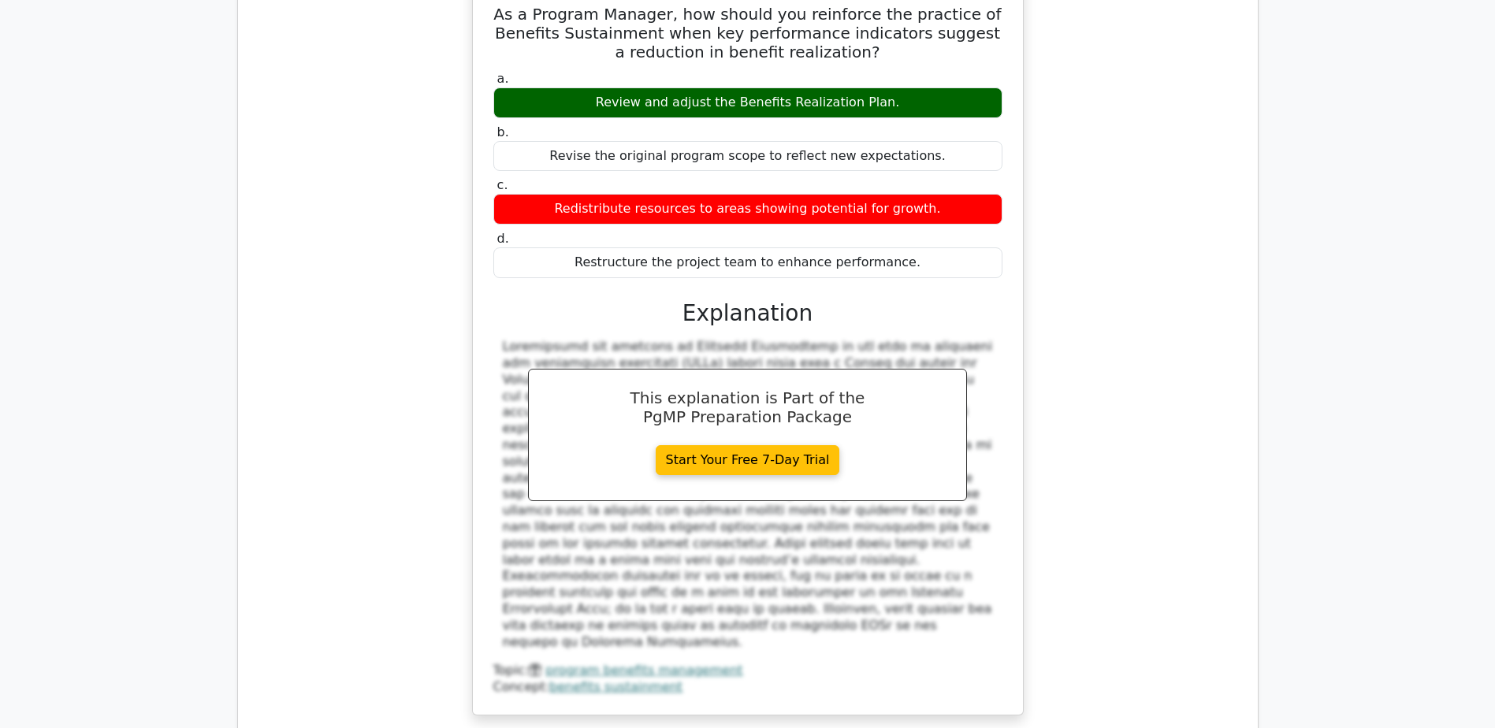
scroll to position [8196, 0]
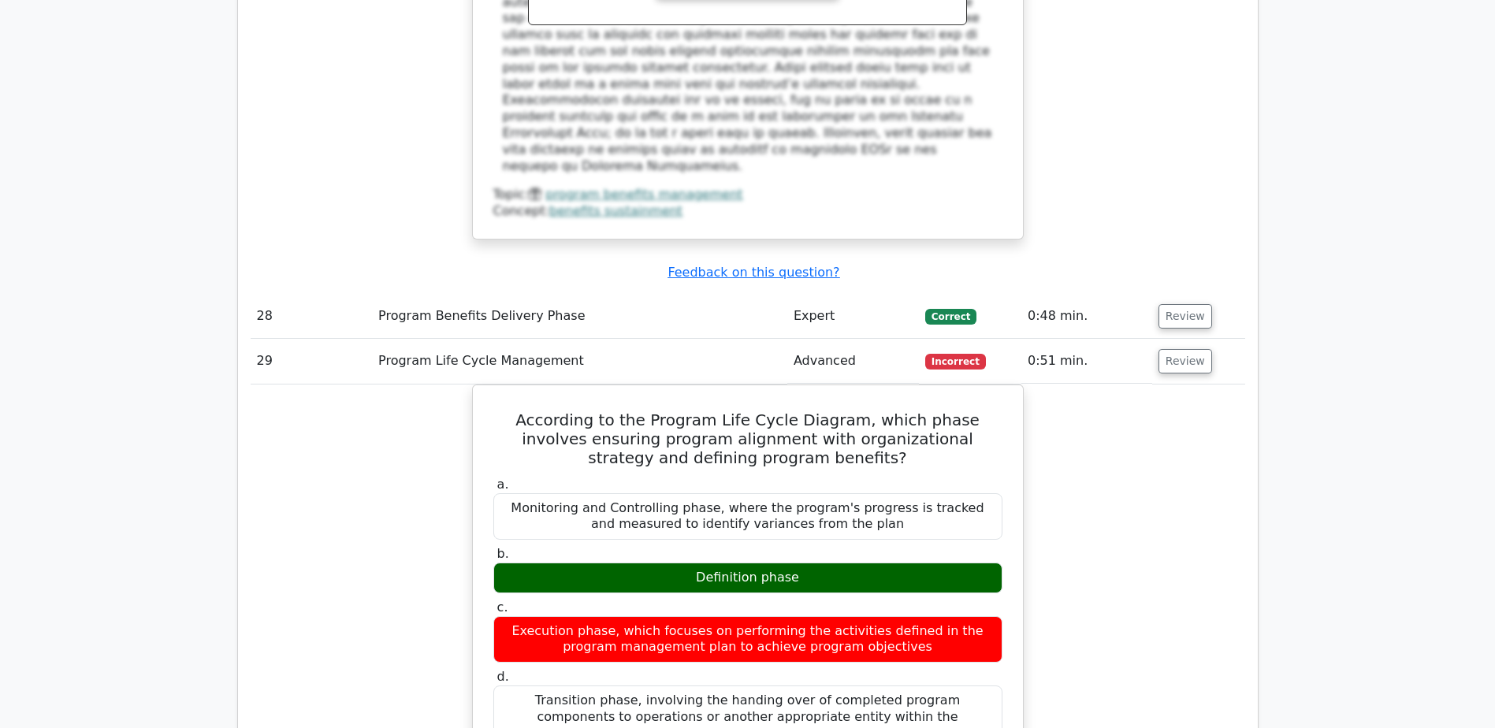
scroll to position [8669, 0]
